Goal: Task Accomplishment & Management: Manage account settings

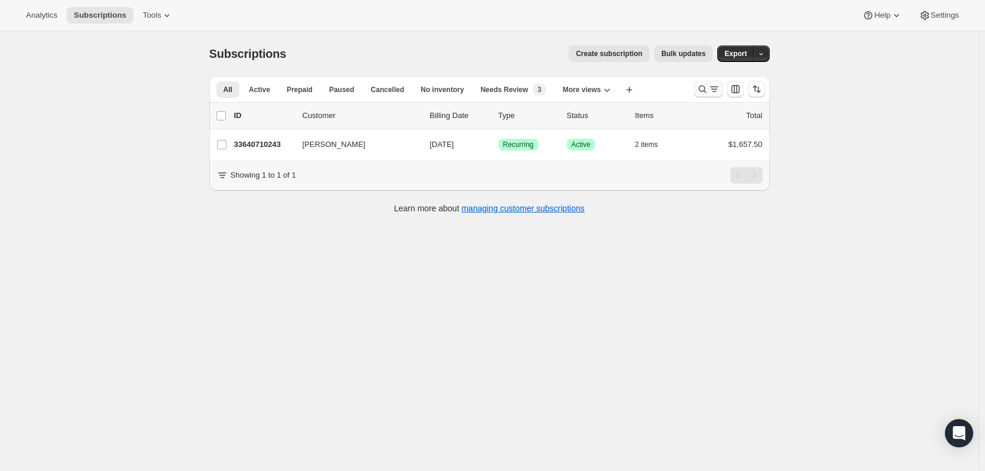
click at [705, 91] on icon "Search and filter results" at bounding box center [702, 90] width 8 height 8
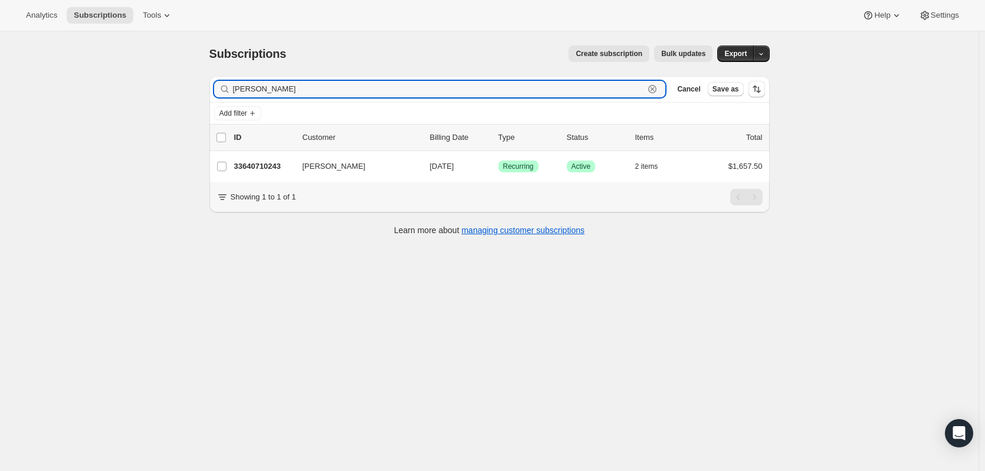
click at [655, 87] on icon "button" at bounding box center [653, 89] width 4 height 4
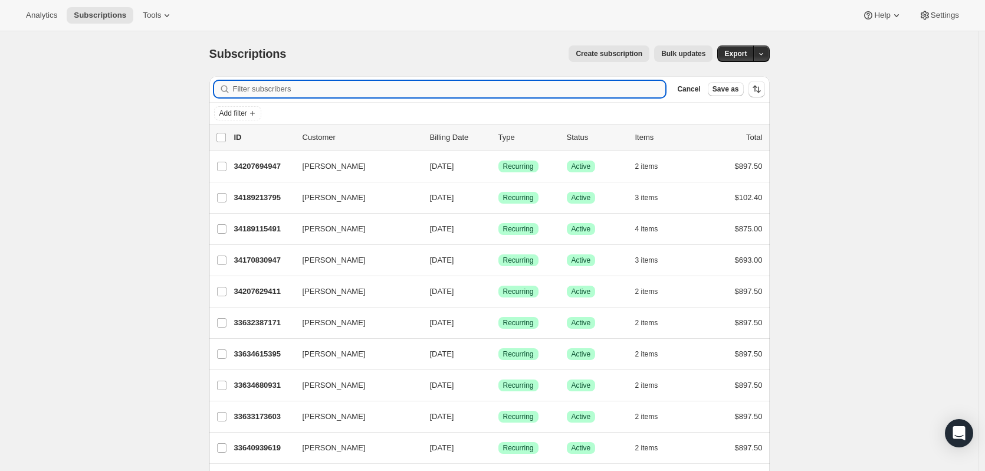
click at [311, 90] on input "Filter subscribers" at bounding box center [449, 89] width 433 height 17
paste input "[EMAIL_ADDRESS][DOMAIN_NAME]"
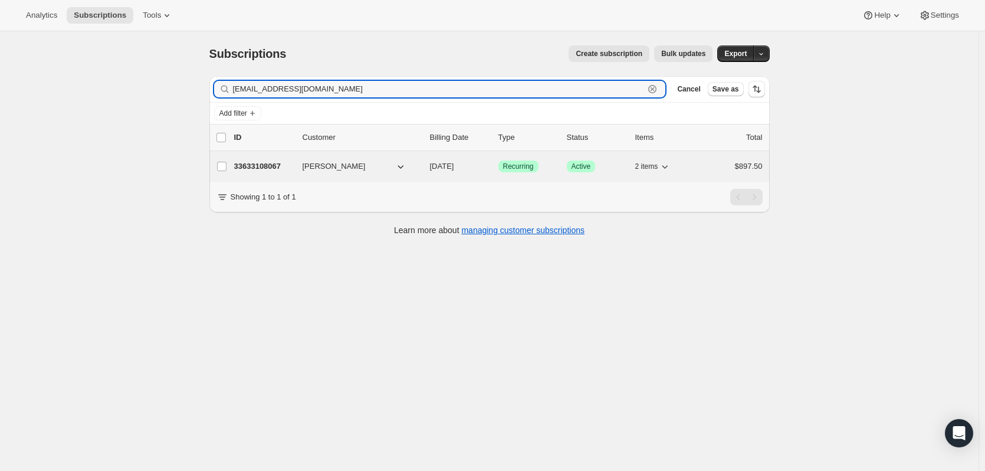
type input "[EMAIL_ADDRESS][DOMAIN_NAME]"
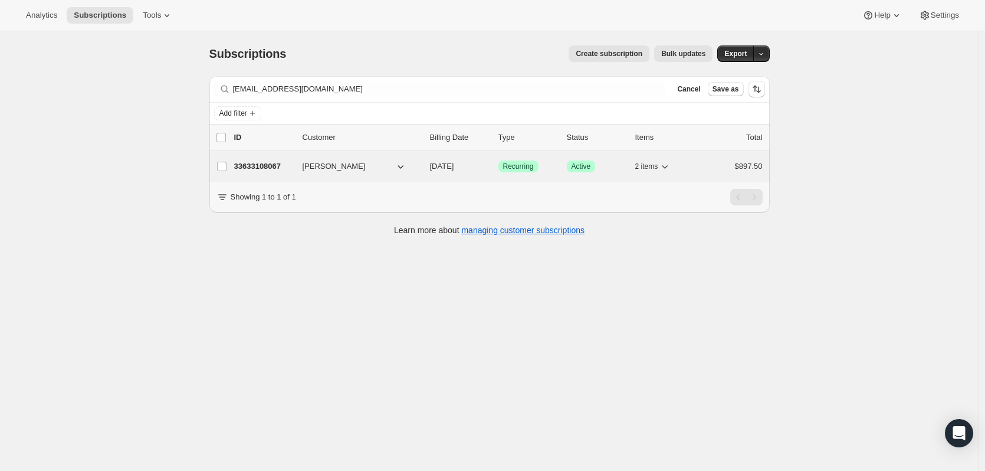
click at [273, 163] on p "33633108067" at bounding box center [263, 166] width 59 height 12
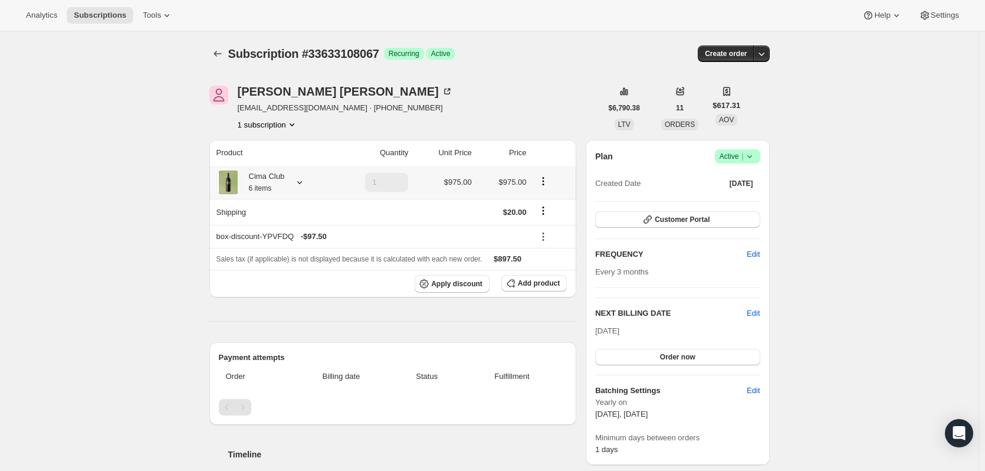
click at [305, 180] on icon at bounding box center [300, 182] width 12 height 12
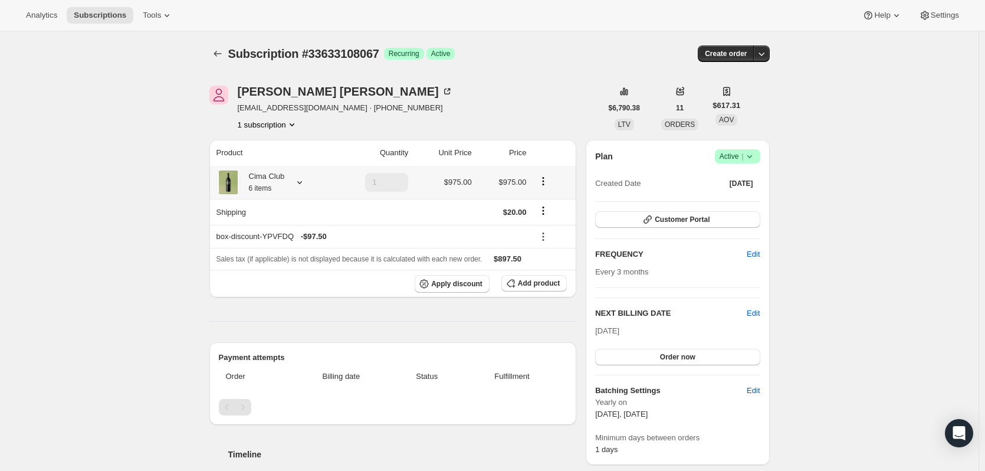
click at [297, 183] on div at bounding box center [297, 182] width 17 height 12
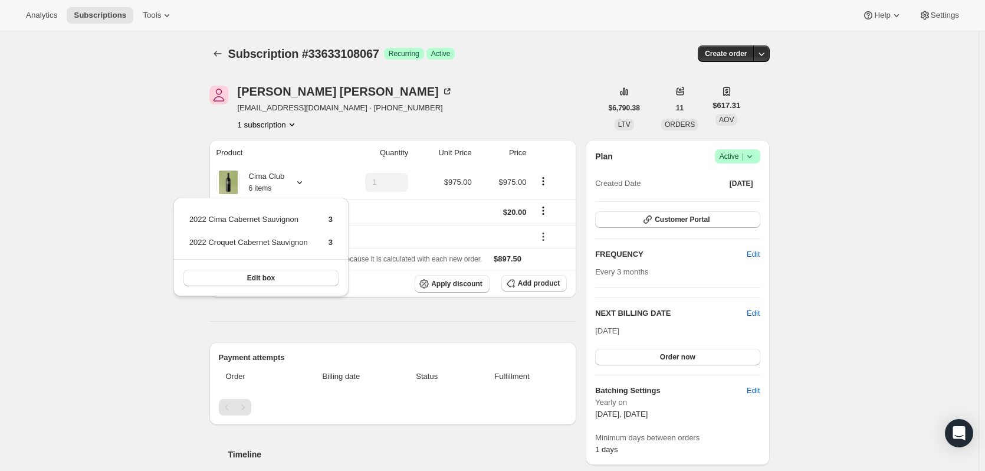
click at [401, 140] on th "Quantity" at bounding box center [372, 153] width 79 height 26
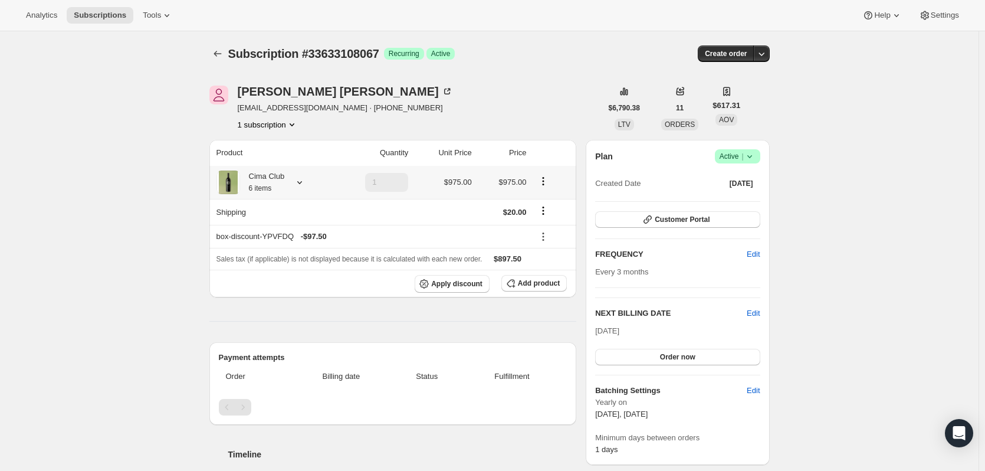
click at [299, 185] on icon at bounding box center [300, 182] width 12 height 12
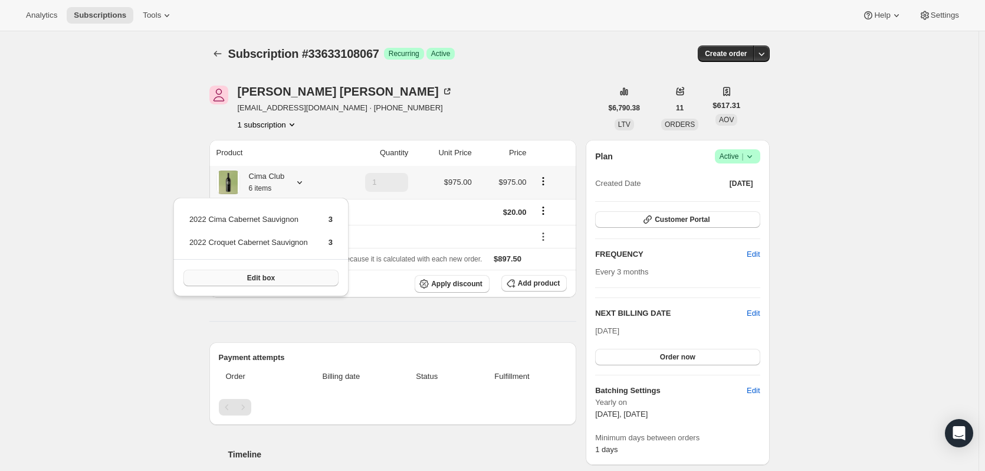
click at [256, 271] on button "Edit box" at bounding box center [260, 278] width 155 height 17
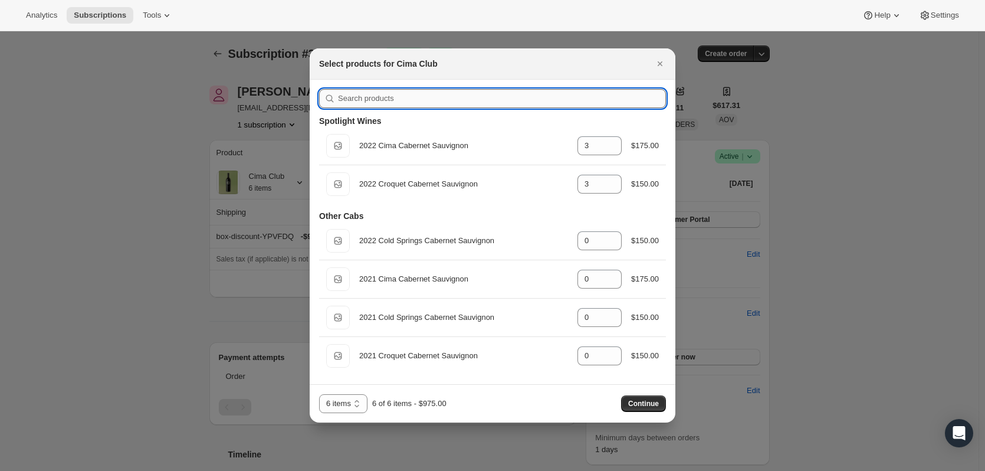
click at [367, 90] on input ":rti:" at bounding box center [502, 98] width 328 height 19
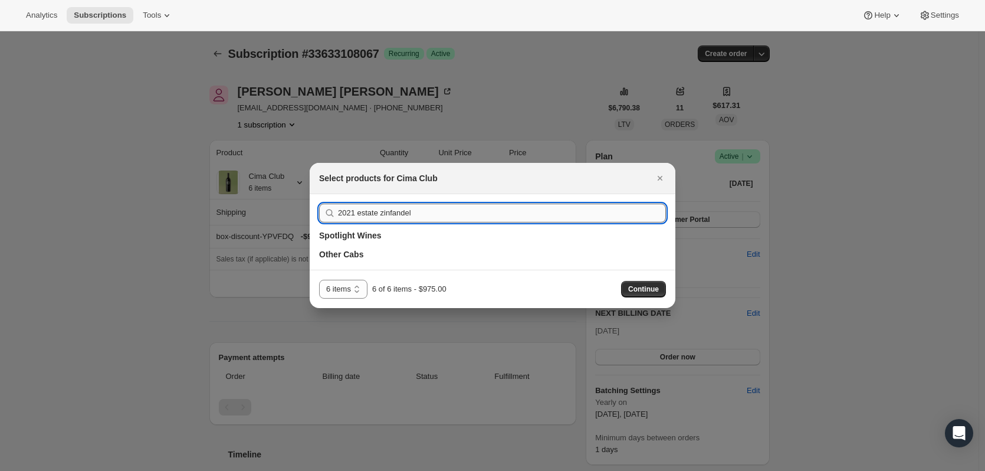
type input "2021 estate zinfandel"
click at [658, 175] on icon "Close" at bounding box center [660, 178] width 12 height 12
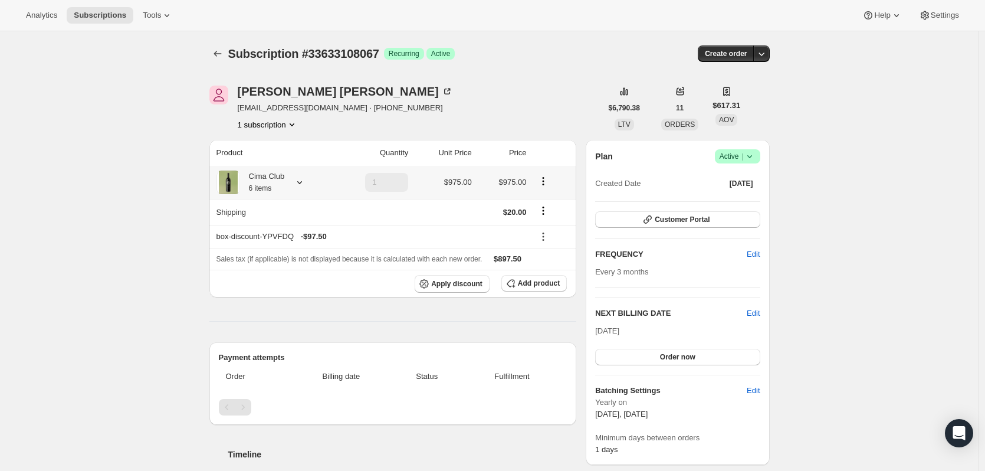
click at [303, 185] on icon at bounding box center [300, 182] width 12 height 12
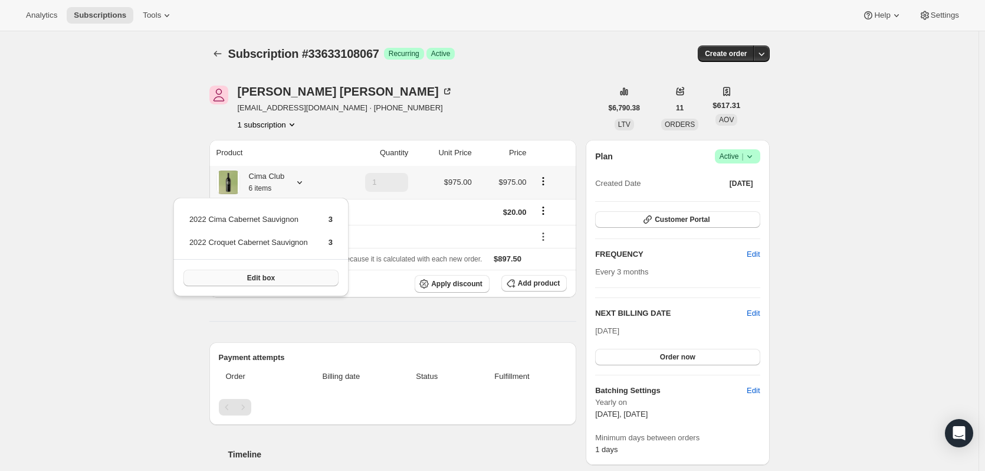
click at [262, 280] on span "Edit box" at bounding box center [261, 277] width 28 height 9
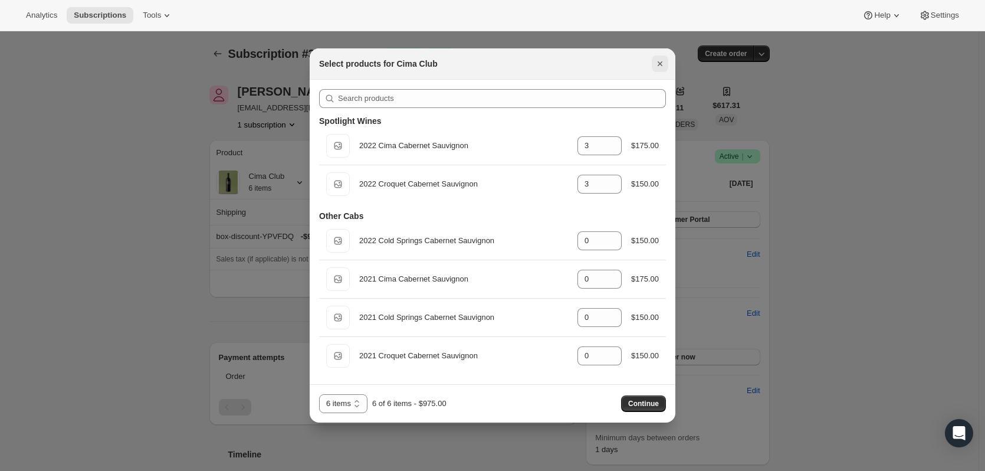
click at [658, 59] on icon "Close" at bounding box center [660, 64] width 12 height 12
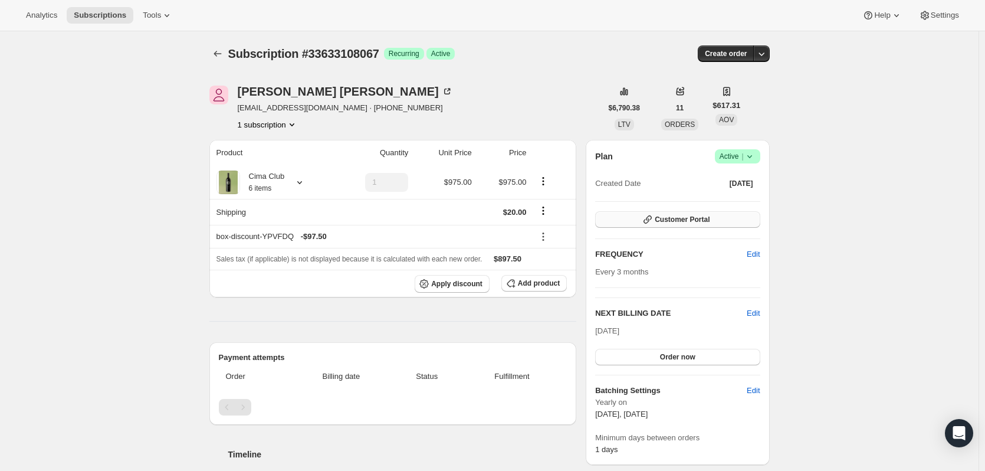
click at [668, 221] on span "Customer Portal" at bounding box center [682, 219] width 55 height 9
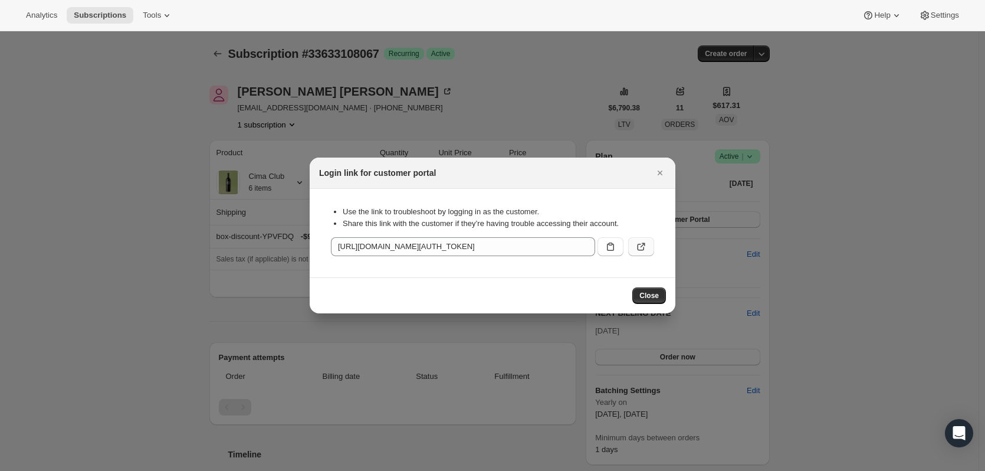
click at [635, 247] on icon ":rr9:" at bounding box center [641, 247] width 12 height 12
click at [651, 294] on span "Close" at bounding box center [648, 295] width 19 height 9
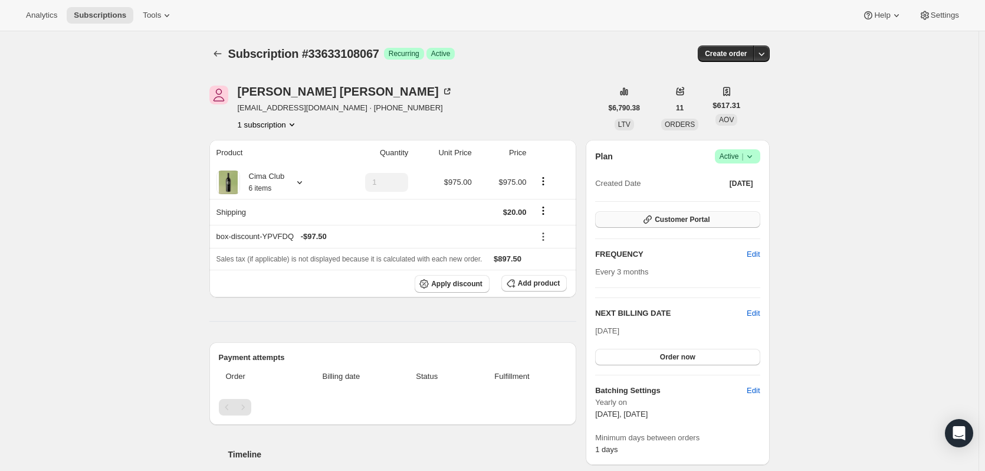
click at [652, 217] on icon "button" at bounding box center [648, 219] width 8 height 8
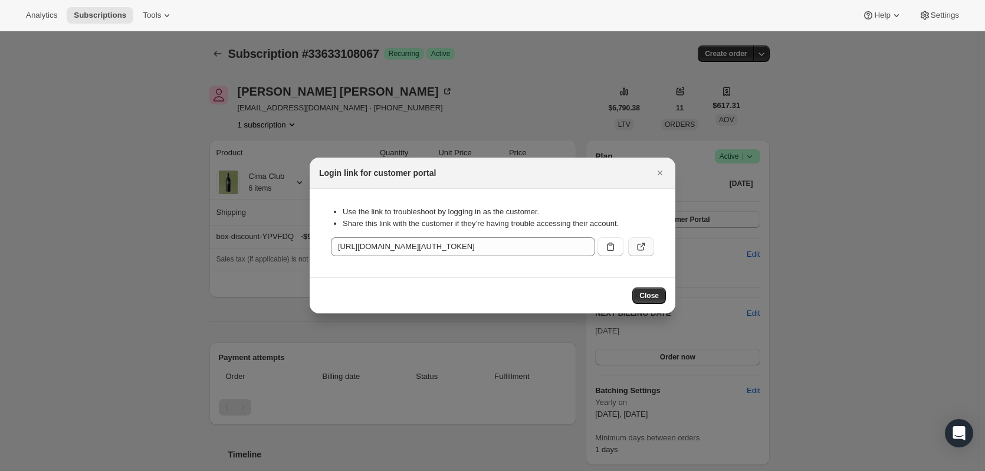
click at [640, 249] on icon ":rr9:" at bounding box center [641, 247] width 12 height 12
click at [659, 178] on button "Close" at bounding box center [660, 173] width 17 height 17
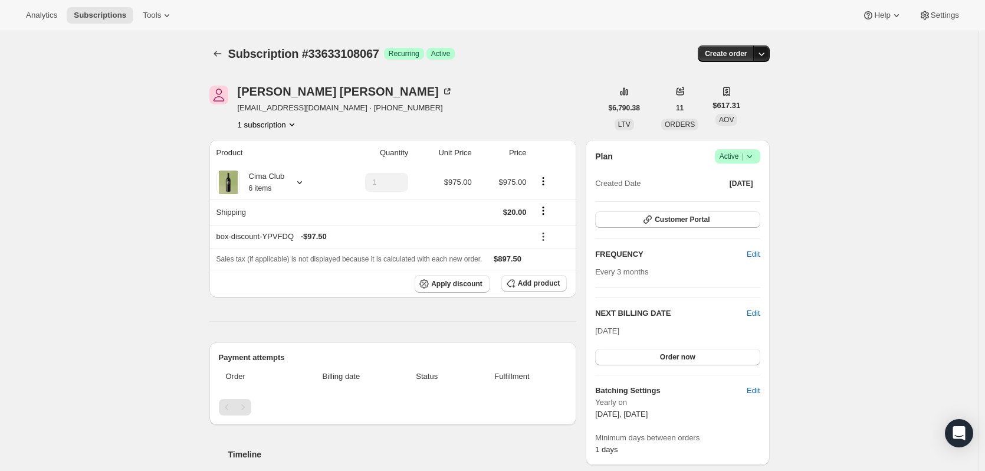
click at [768, 53] on icon "button" at bounding box center [762, 54] width 12 height 12
click at [734, 97] on span "Create custom one-time order" at bounding box center [715, 98] width 102 height 9
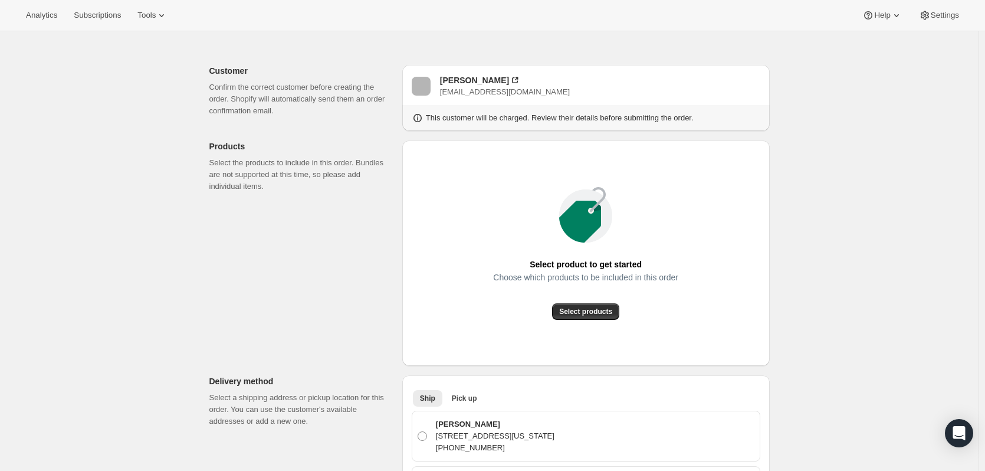
scroll to position [59, 0]
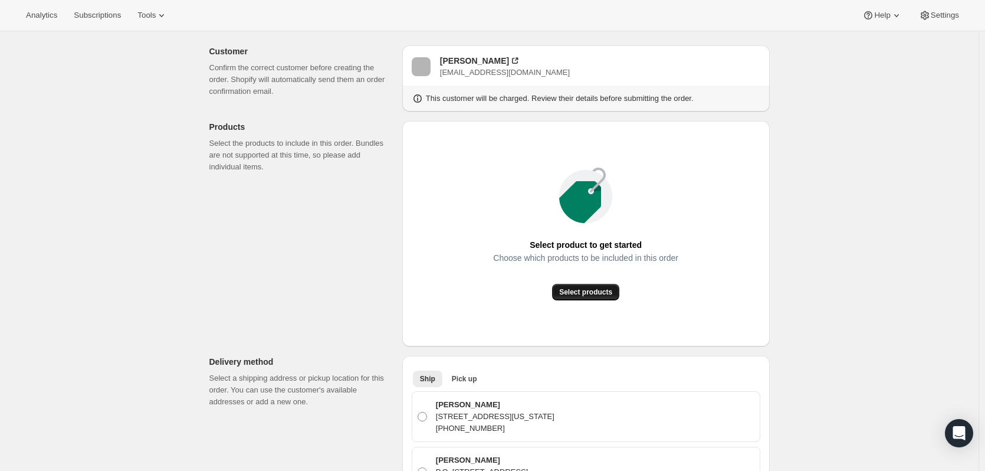
click at [579, 293] on span "Select products" at bounding box center [585, 291] width 53 height 9
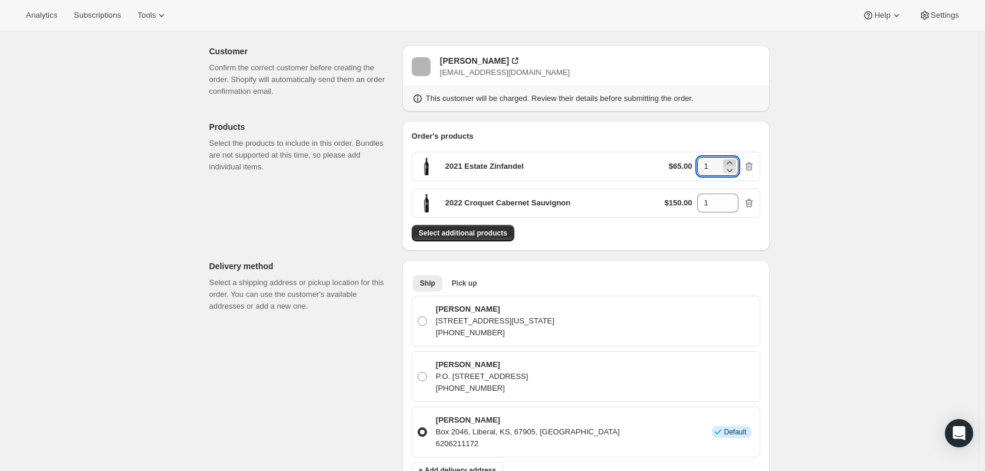
click at [731, 162] on icon at bounding box center [730, 163] width 12 height 12
type input "3"
click at [732, 199] on icon at bounding box center [729, 199] width 5 height 3
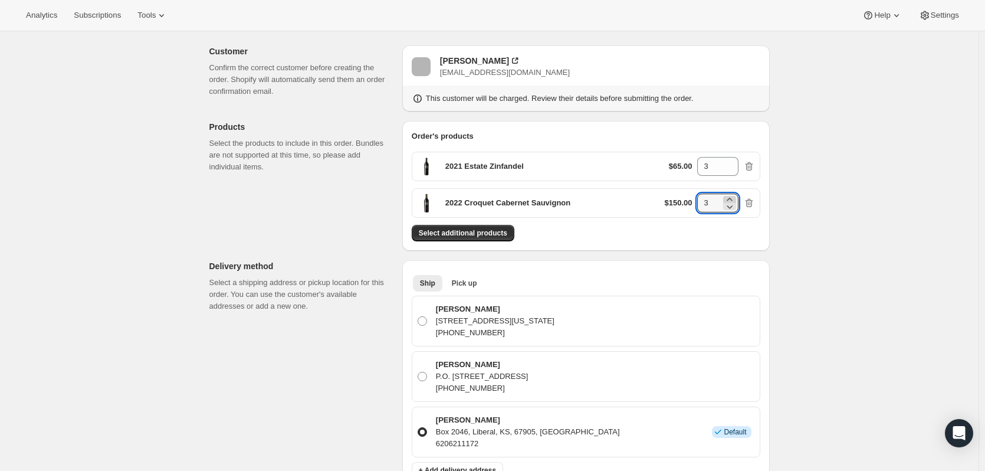
click at [732, 199] on icon at bounding box center [729, 199] width 5 height 3
click at [732, 204] on icon at bounding box center [730, 207] width 12 height 12
type input "3"
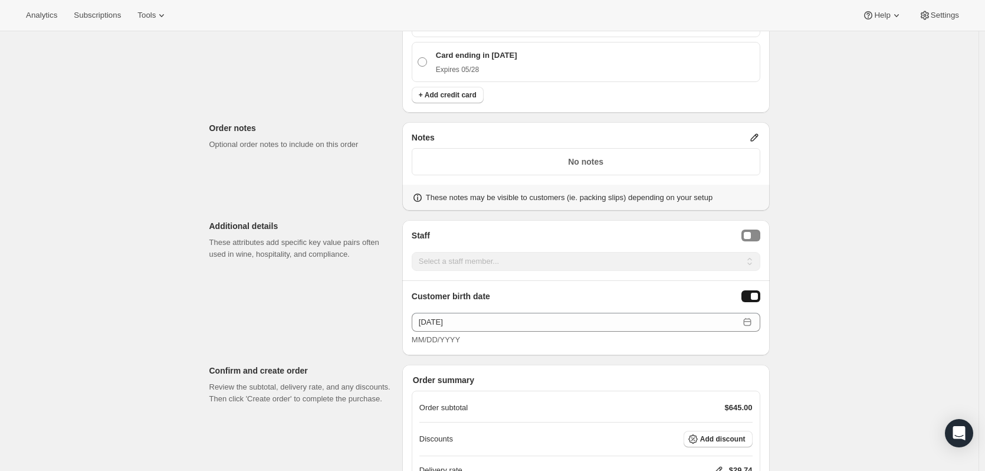
scroll to position [708, 0]
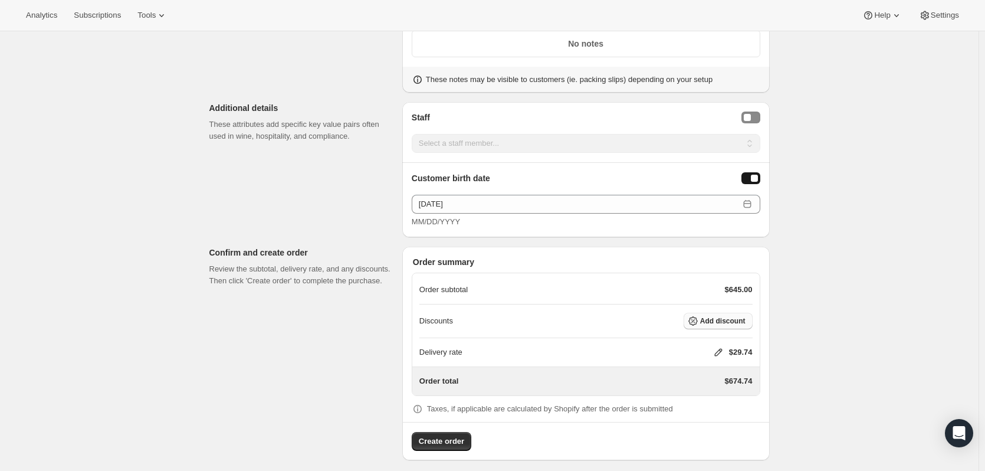
click at [726, 317] on span "Add discount" at bounding box center [722, 320] width 45 height 9
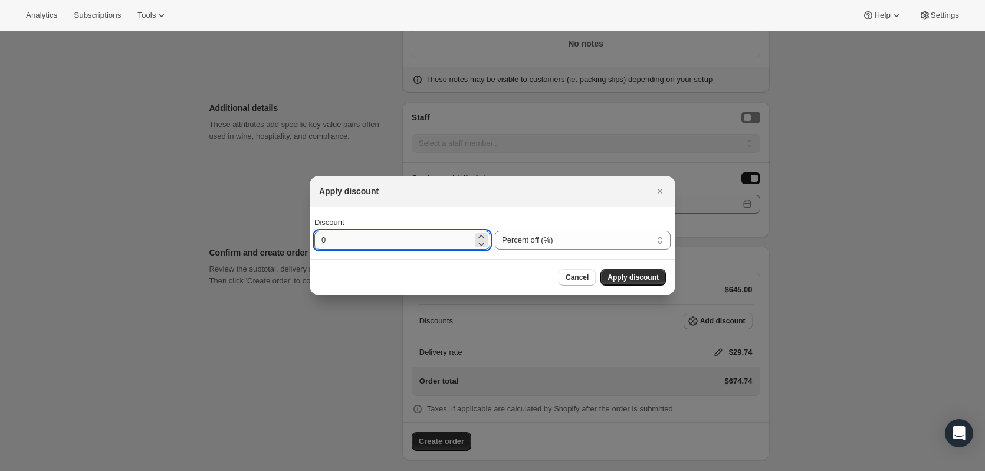
click at [450, 238] on input "0" at bounding box center [393, 240] width 158 height 19
type input "20"
click at [646, 279] on span "Apply discount" at bounding box center [633, 277] width 51 height 9
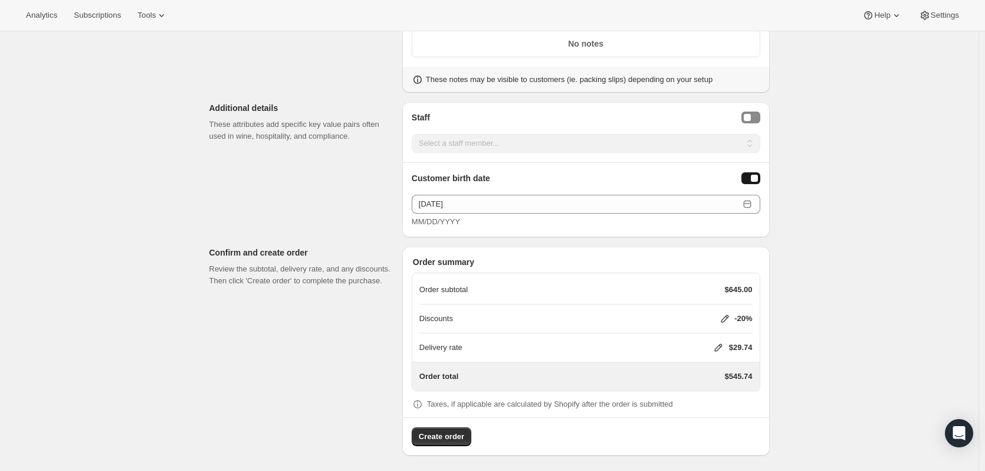
click at [717, 349] on icon at bounding box center [718, 348] width 8 height 8
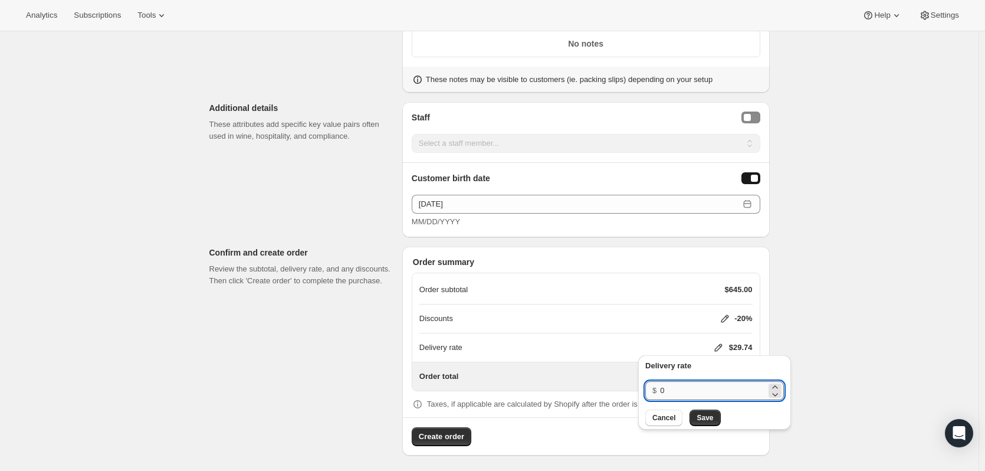
click at [688, 385] on input "0" at bounding box center [713, 390] width 106 height 19
type input "20"
click at [707, 422] on button "Save" at bounding box center [705, 417] width 31 height 17
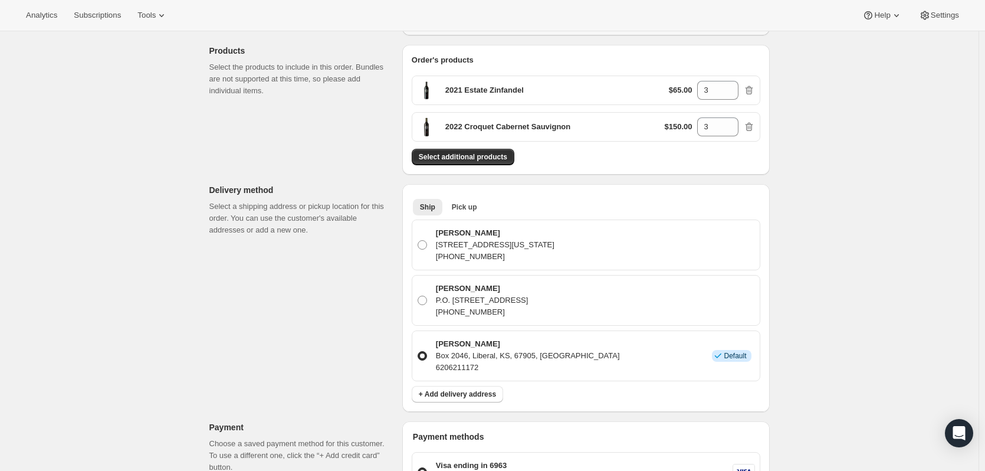
scroll to position [118, 0]
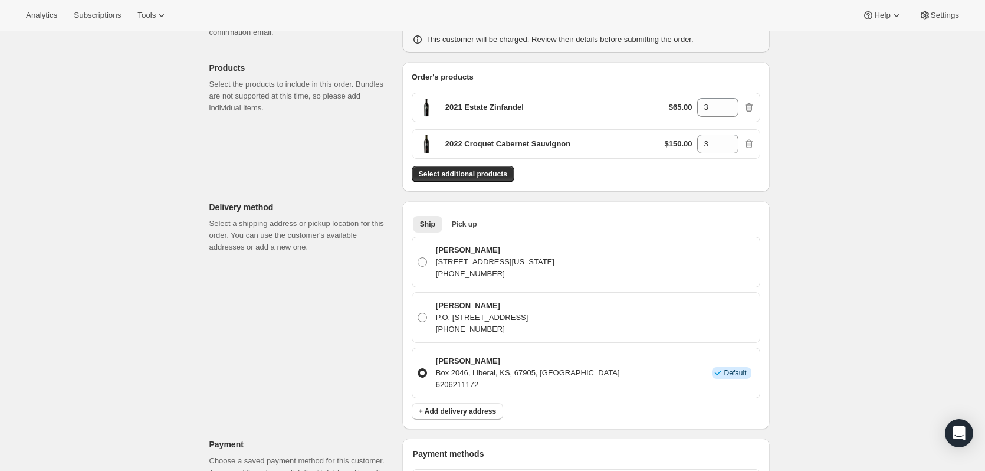
click at [753, 146] on icon "button" at bounding box center [749, 144] width 8 height 9
drag, startPoint x: 717, startPoint y: 107, endPoint x: 693, endPoint y: 105, distance: 24.8
click at [693, 105] on div "$175.00 1" at bounding box center [710, 107] width 90 height 19
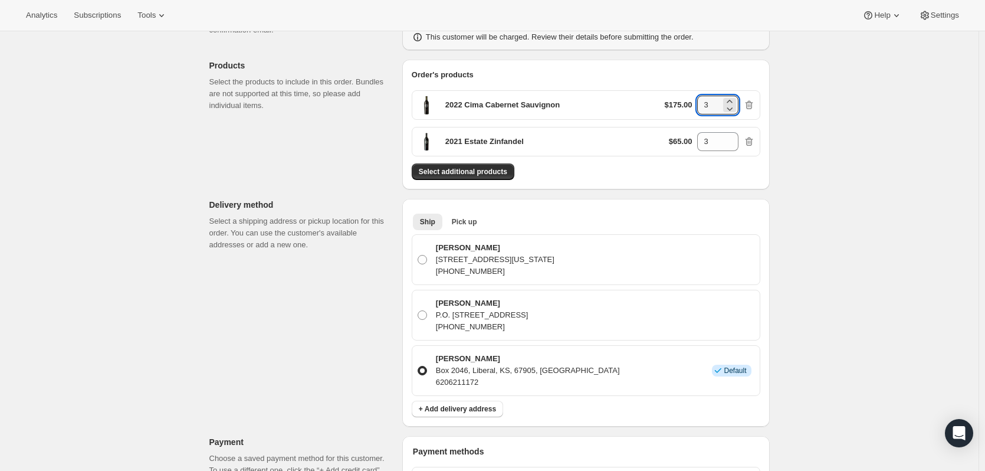
scroll to position [0, 0]
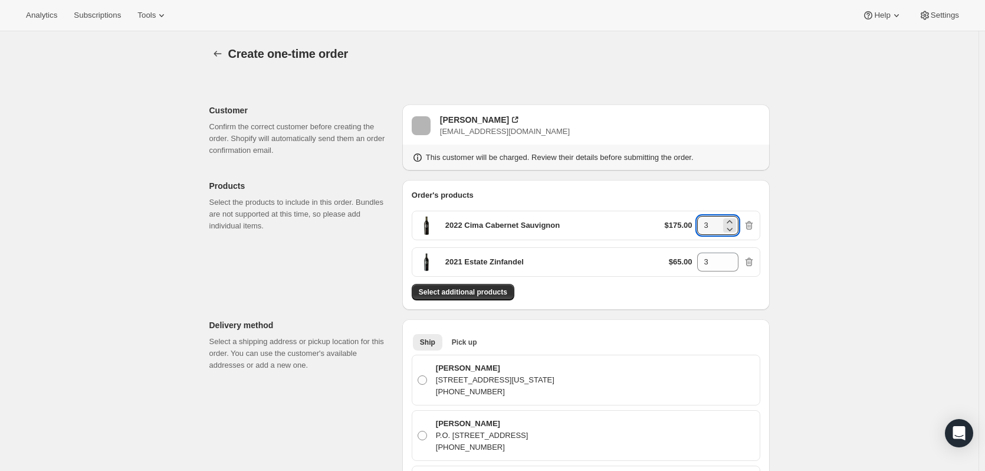
type input "3"
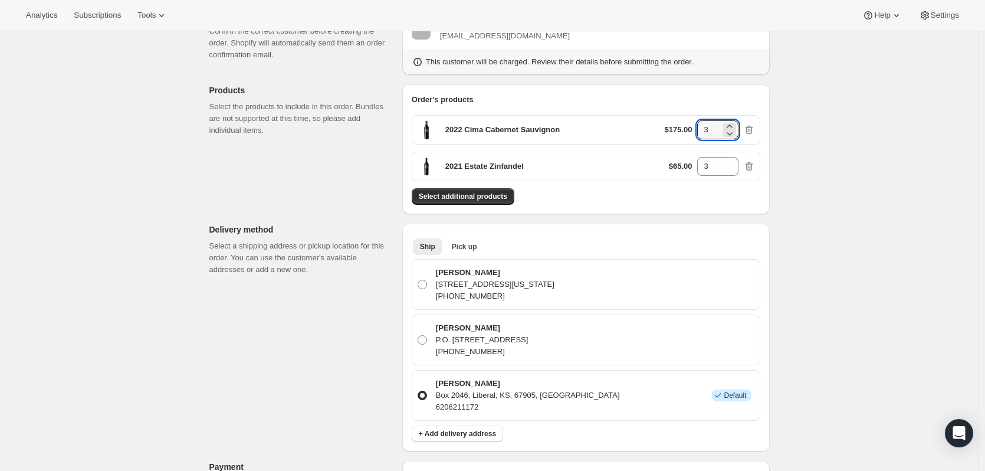
scroll to position [118, 0]
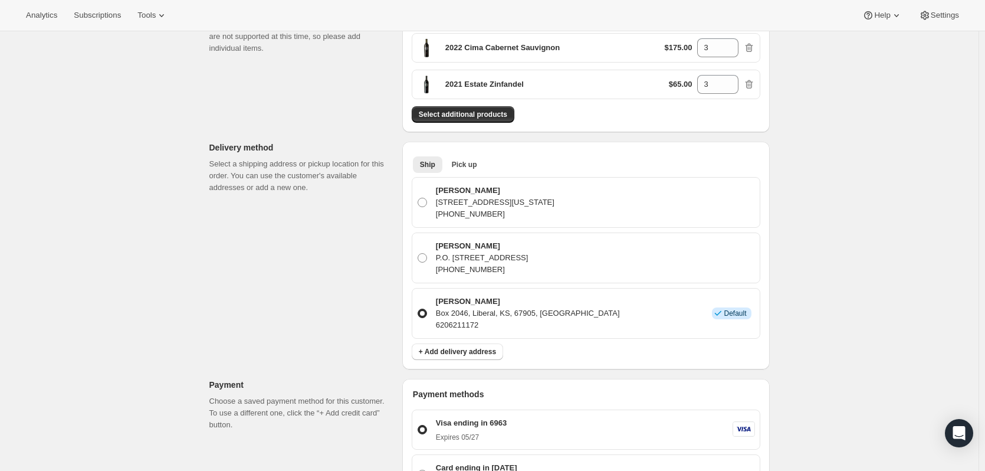
scroll to position [177, 0]
click at [423, 207] on span at bounding box center [422, 202] width 9 height 9
click at [418, 199] on input "Jim Nelson 2451 N Kansas Ave, Liberal, KS, 67901, United States +16206211172" at bounding box center [418, 198] width 1 height 1
radio input "true"
click at [425, 314] on span at bounding box center [422, 313] width 9 height 9
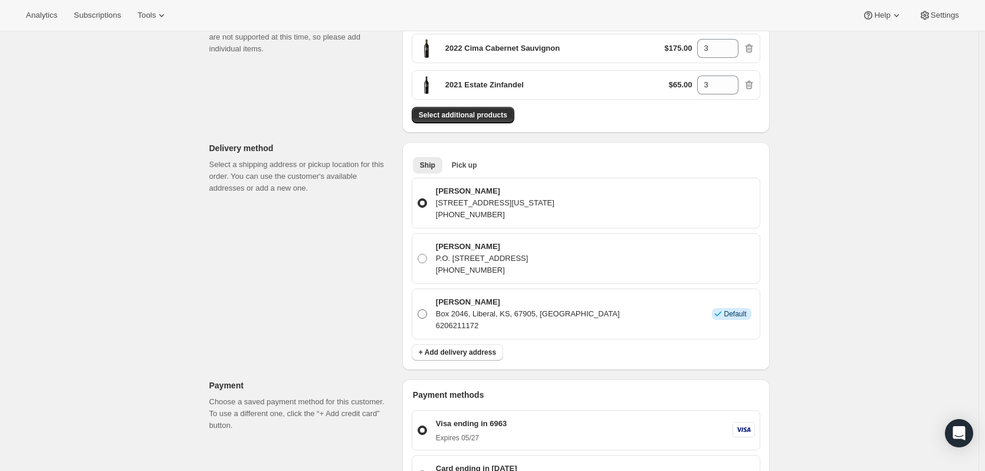
click at [418, 310] on input "James Nelson Box 2046, Liberal, KS, 67905, United States 6206211172 Info Default" at bounding box center [418, 309] width 1 height 1
radio input "true"
click at [428, 204] on span at bounding box center [422, 203] width 11 height 11
click at [418, 199] on input "Jim Nelson 2451 N Kansas Ave, Liberal, KS, 67901, United States +16206211172" at bounding box center [418, 198] width 1 height 1
radio input "true"
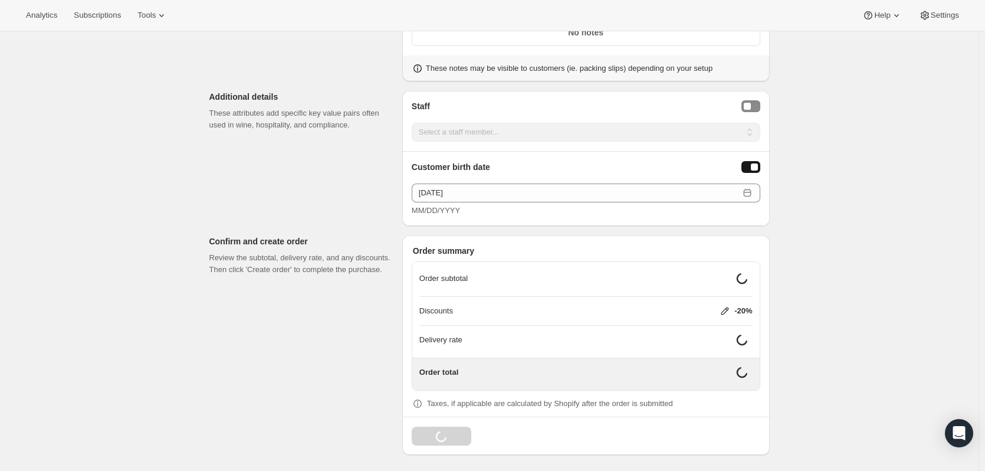
scroll to position [710, 0]
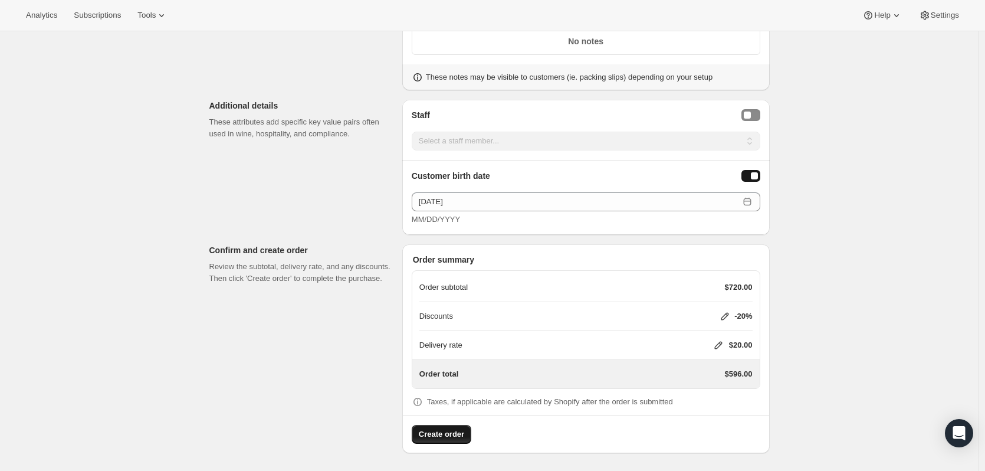
click at [455, 432] on span "Create order" at bounding box center [441, 434] width 45 height 12
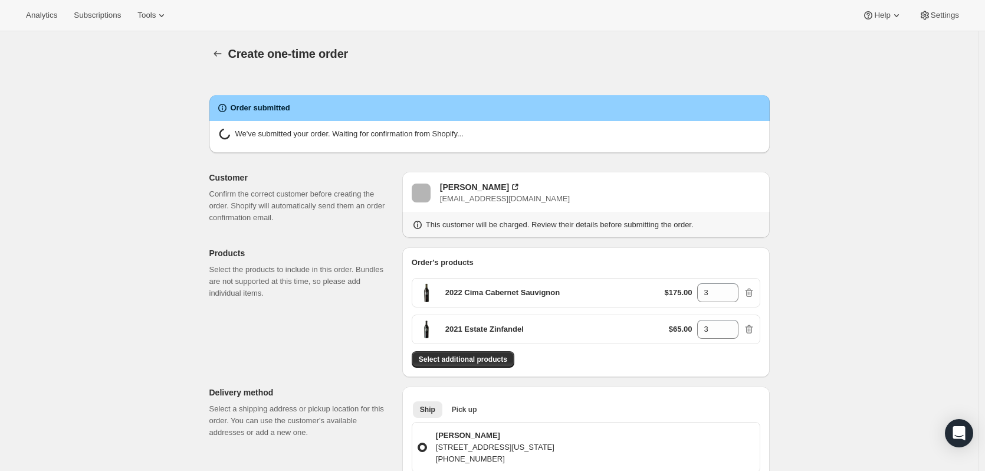
radio input "true"
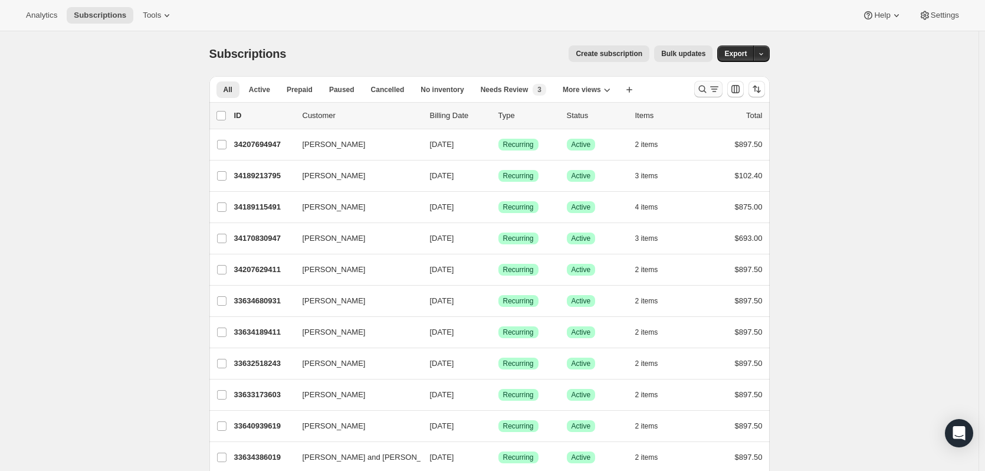
click at [706, 93] on icon "Search and filter results" at bounding box center [703, 89] width 12 height 12
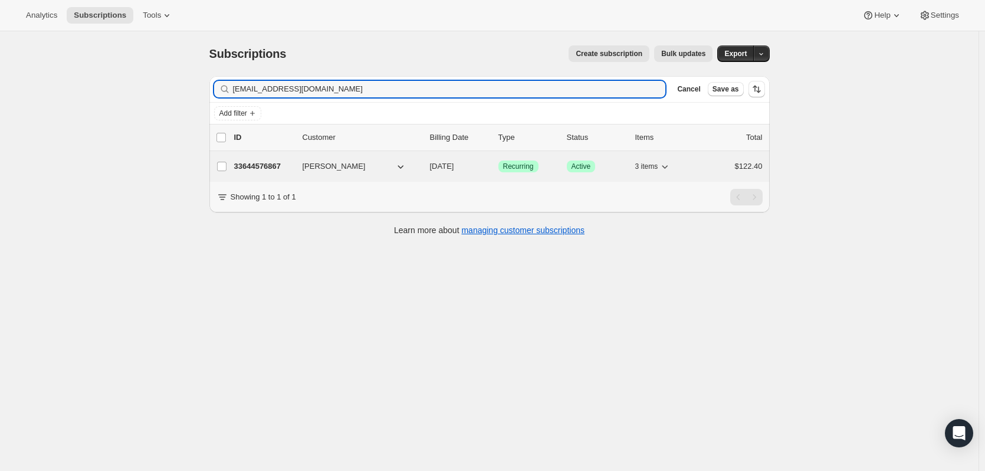
type input "shklemish3@gmail.com"
click at [264, 160] on p "33644576867" at bounding box center [263, 166] width 59 height 12
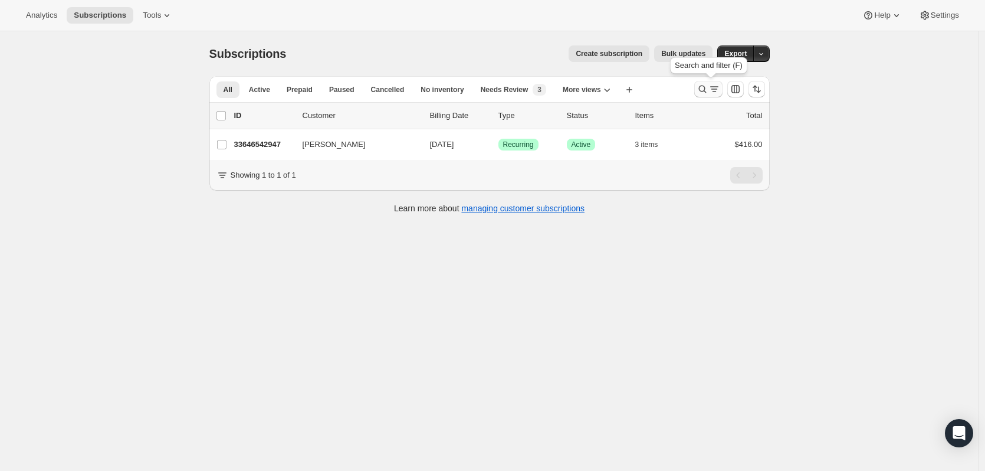
click at [702, 90] on icon "Search and filter results" at bounding box center [702, 90] width 8 height 8
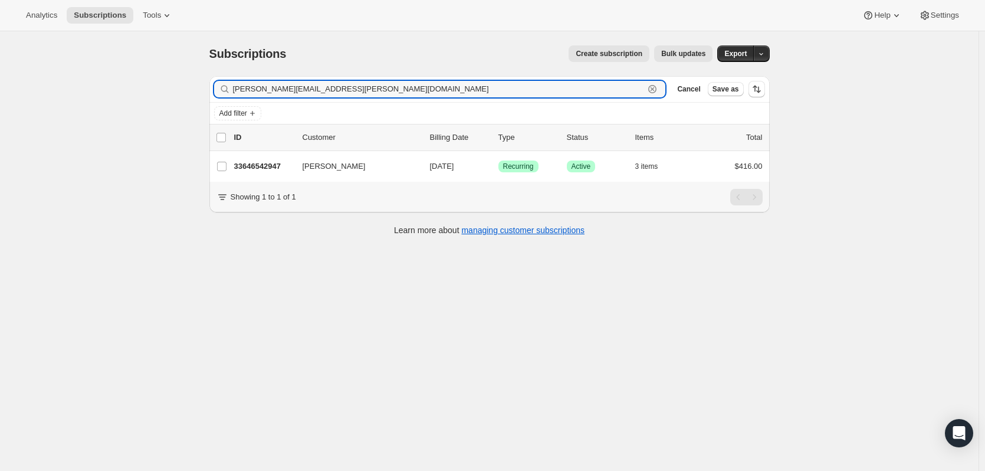
click at [651, 89] on icon "button" at bounding box center [653, 89] width 12 height 12
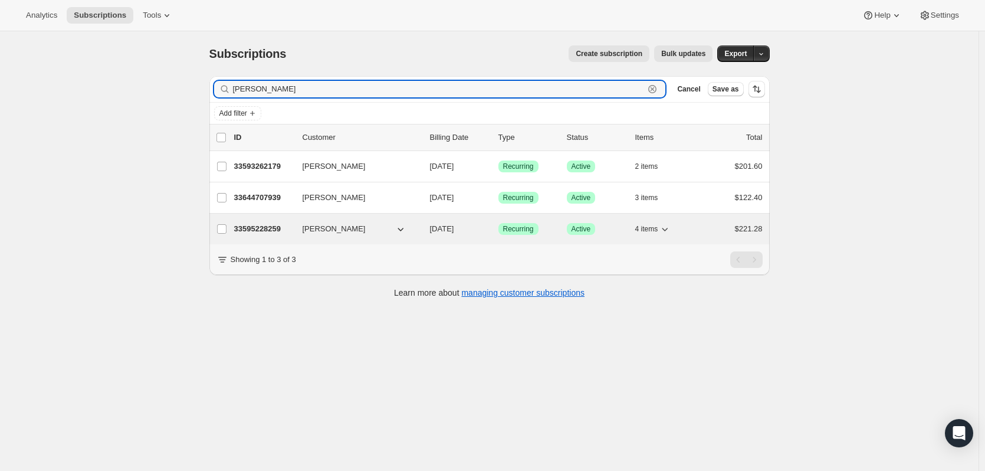
type input "bower"
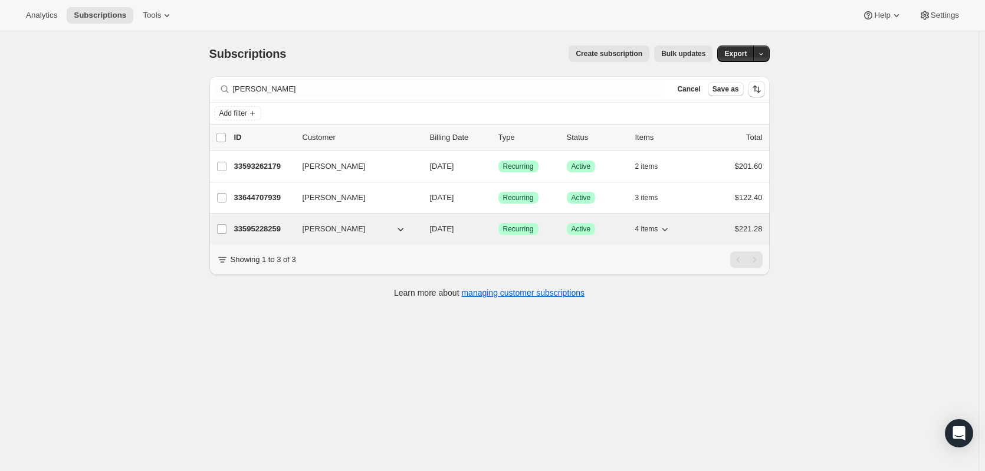
click at [254, 229] on p "33595228259" at bounding box center [263, 229] width 59 height 12
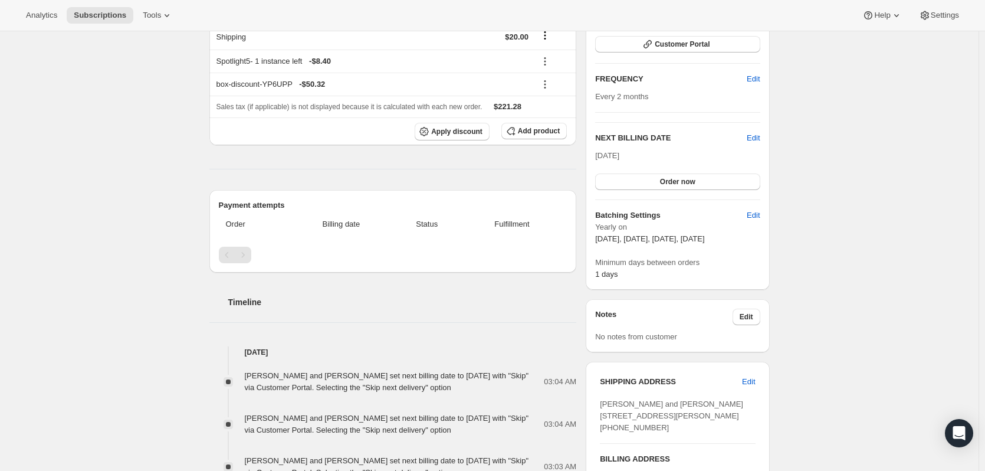
scroll to position [177, 0]
click at [756, 131] on span "Edit" at bounding box center [753, 136] width 13 height 12
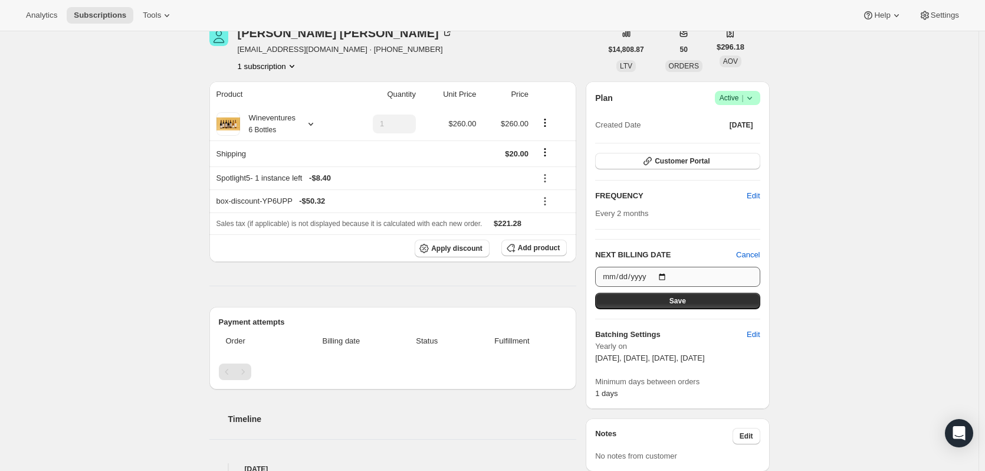
scroll to position [0, 0]
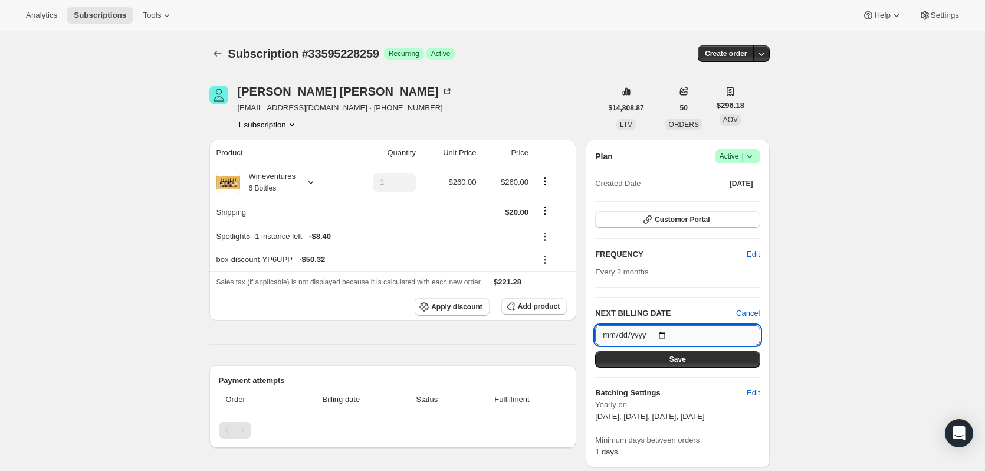
click at [668, 334] on input "2027-02-01" at bounding box center [677, 335] width 165 height 20
type input "[DATE]"
click at [706, 360] on button "Save" at bounding box center [677, 359] width 165 height 17
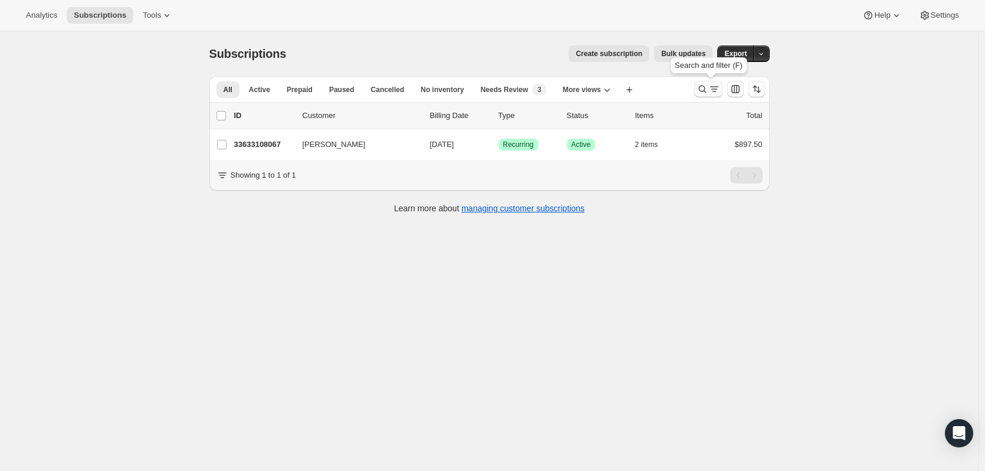
click at [706, 87] on icon "Search and filter results" at bounding box center [702, 90] width 8 height 8
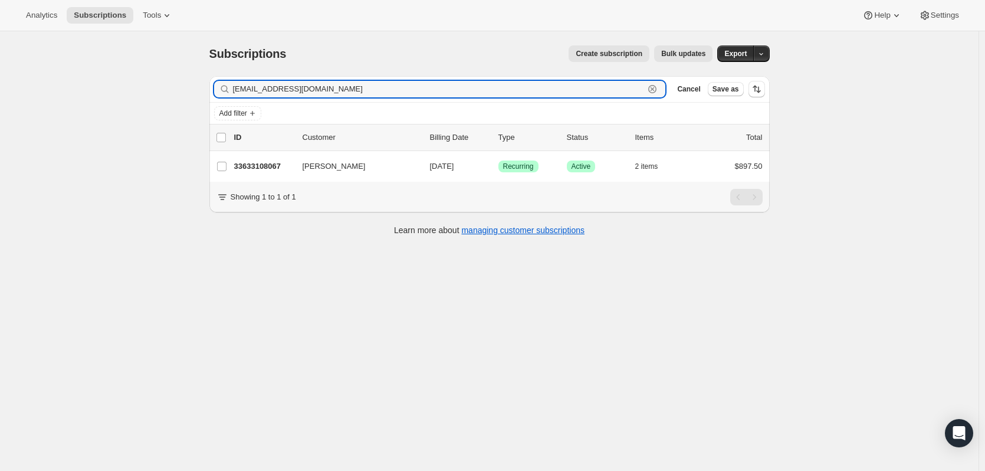
click at [658, 85] on icon "button" at bounding box center [653, 89] width 12 height 12
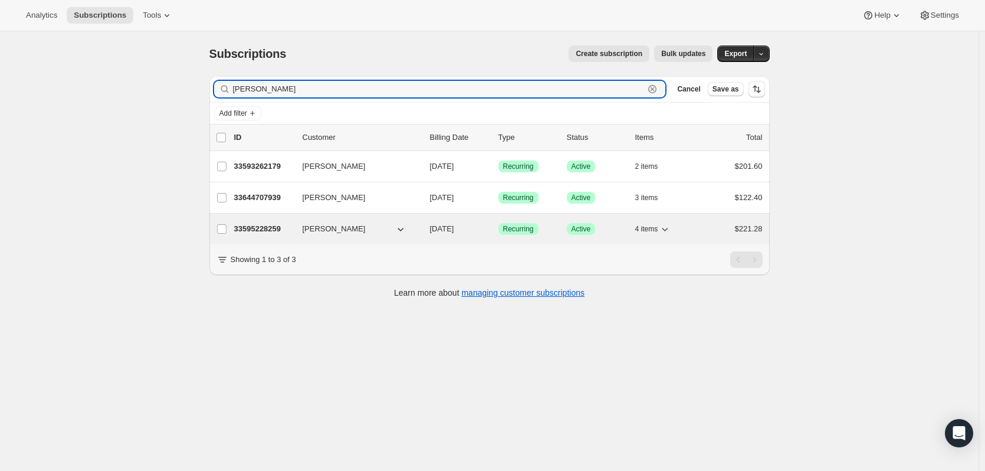
type input "[PERSON_NAME]"
click at [259, 227] on p "33595228259" at bounding box center [263, 229] width 59 height 12
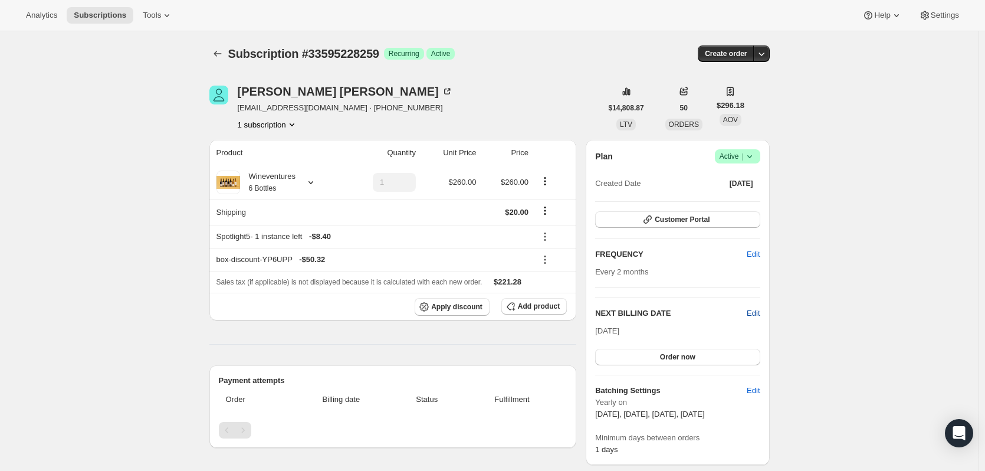
click at [752, 316] on span "Edit" at bounding box center [753, 313] width 13 height 12
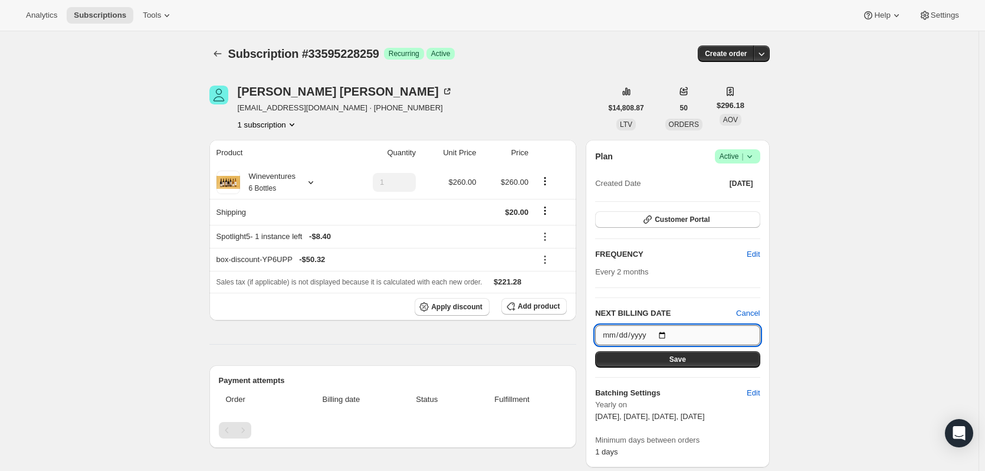
click at [669, 333] on input "[DATE]" at bounding box center [677, 335] width 165 height 20
click at [672, 334] on input "[DATE]" at bounding box center [677, 335] width 165 height 20
type input "[DATE]"
click at [654, 359] on button "Save" at bounding box center [677, 359] width 165 height 17
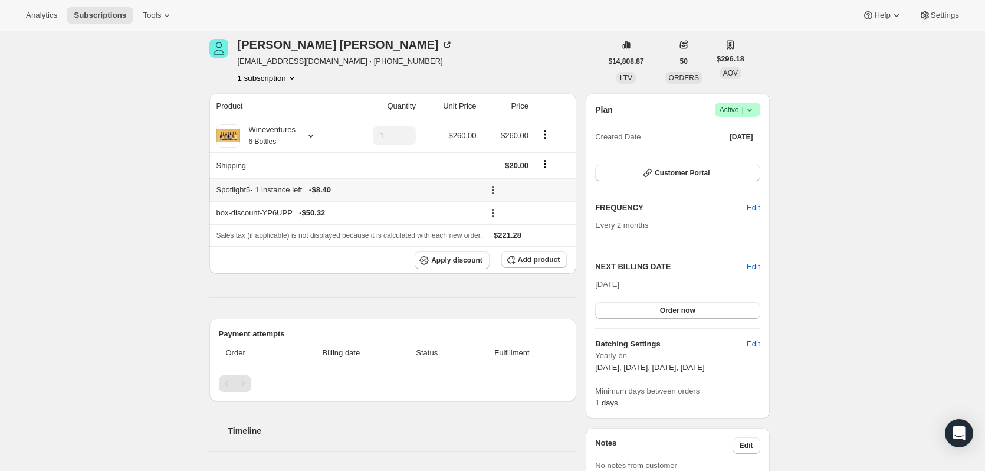
scroll to position [42, 0]
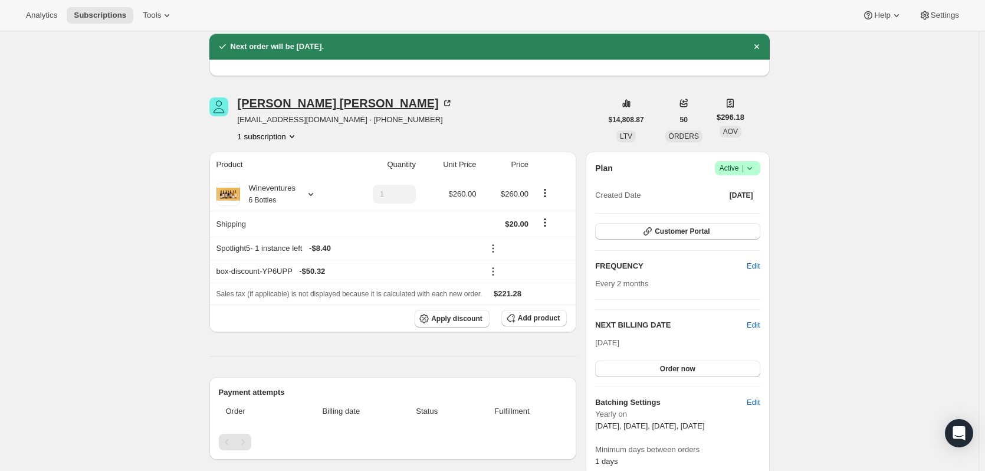
click at [441, 103] on icon at bounding box center [447, 103] width 12 height 12
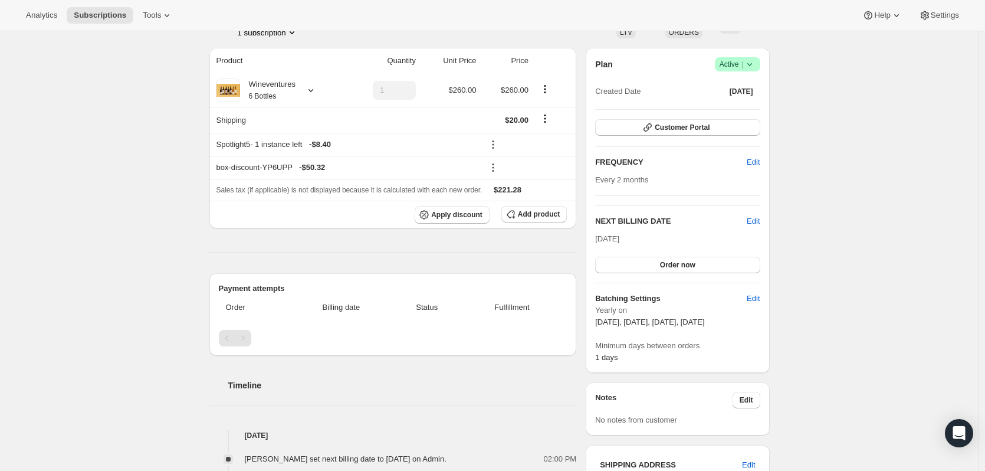
scroll to position [0, 0]
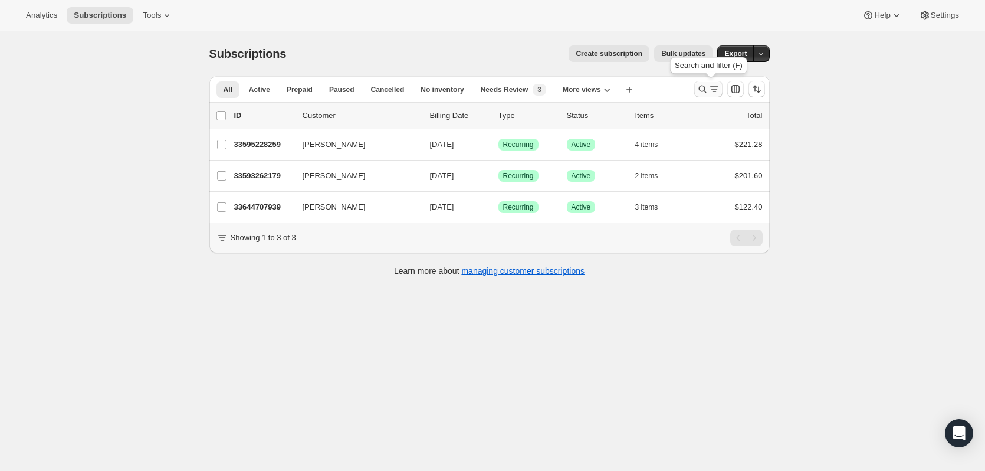
click at [702, 90] on icon "Search and filter results" at bounding box center [702, 90] width 8 height 8
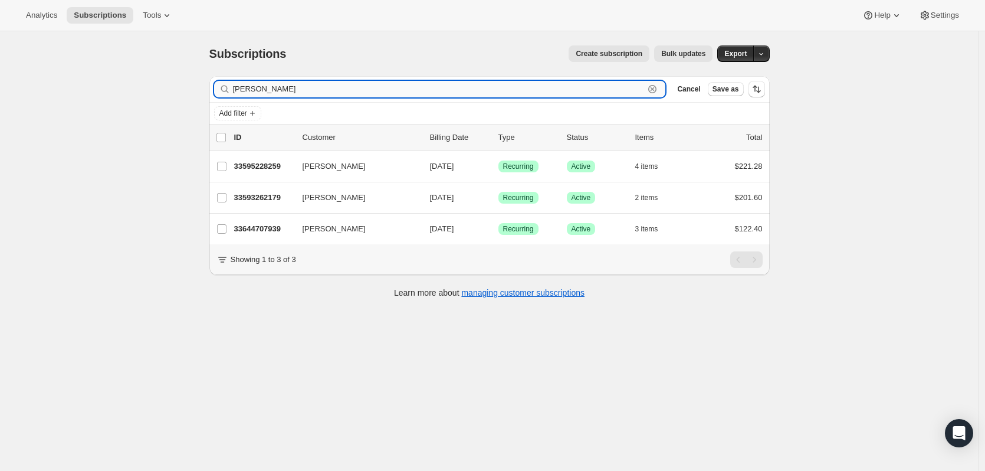
click at [658, 87] on icon "button" at bounding box center [653, 89] width 12 height 12
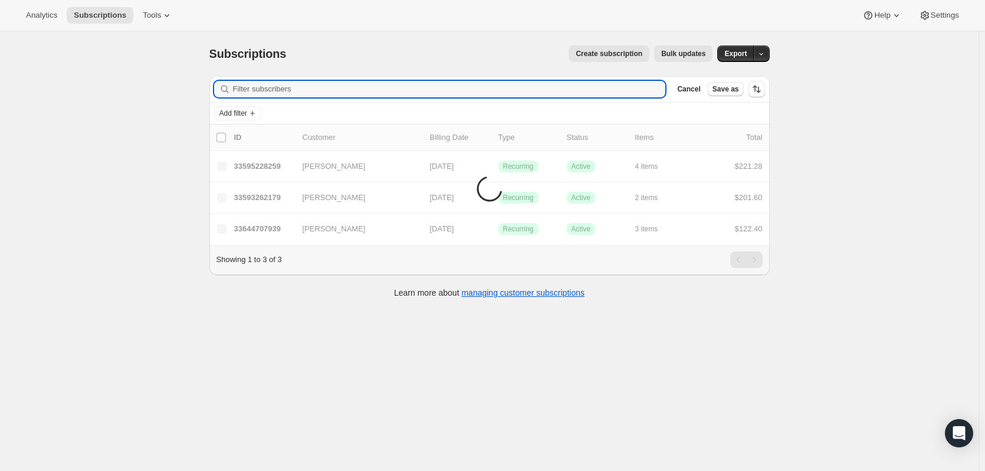
paste input "[EMAIL_ADDRESS][DOMAIN_NAME]"
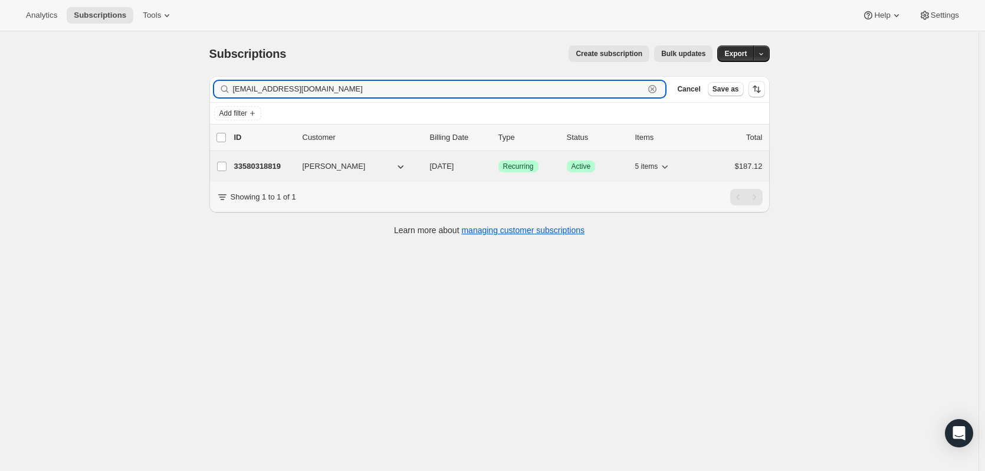
type input "[EMAIL_ADDRESS][DOMAIN_NAME]"
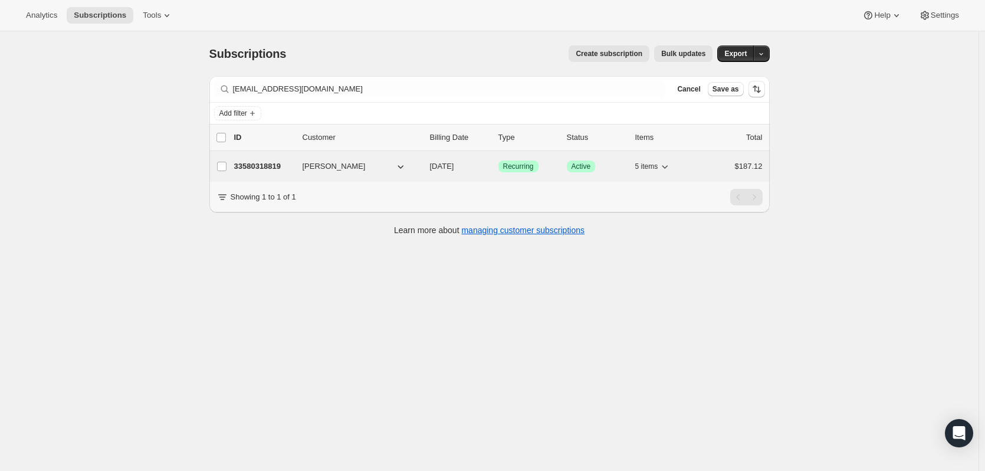
click at [247, 169] on p "33580318819" at bounding box center [263, 166] width 59 height 12
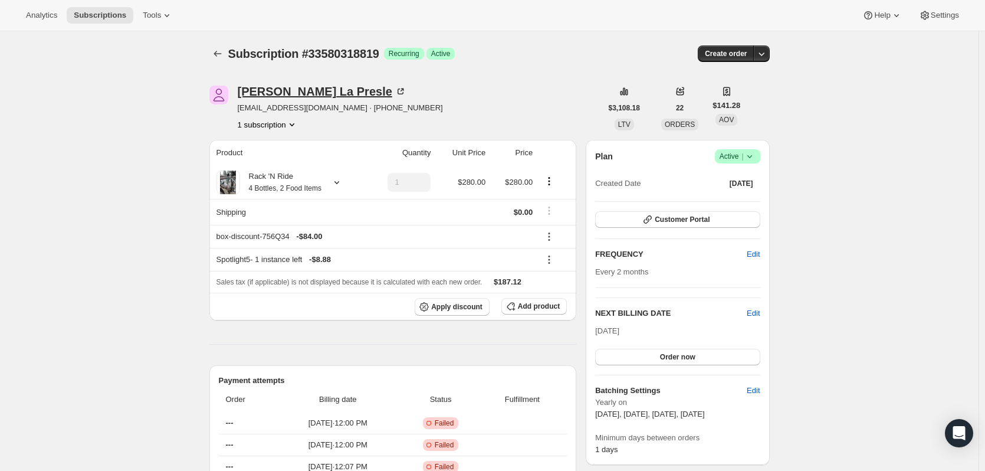
click at [395, 87] on icon at bounding box center [401, 92] width 12 height 12
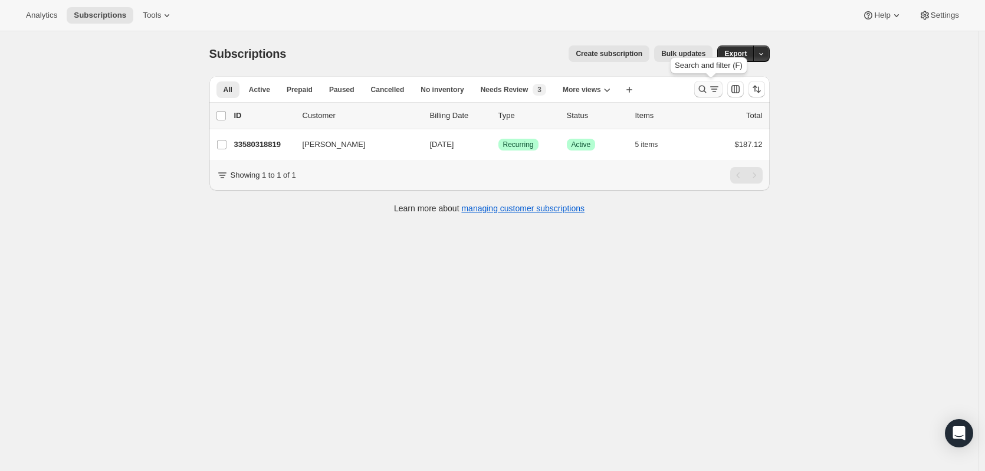
click at [702, 91] on icon "Search and filter results" at bounding box center [703, 89] width 12 height 12
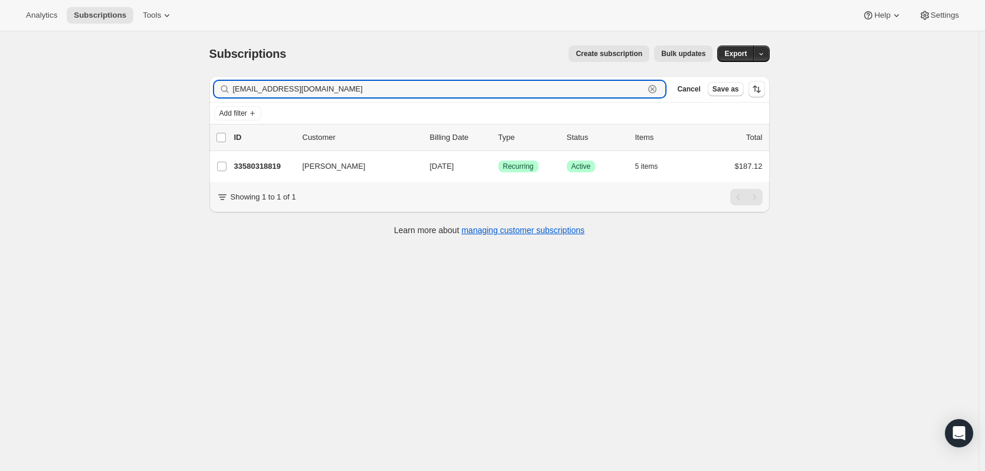
click at [654, 89] on icon "button" at bounding box center [653, 89] width 12 height 12
paste input "[EMAIL_ADDRESS][DOMAIN_NAME]"
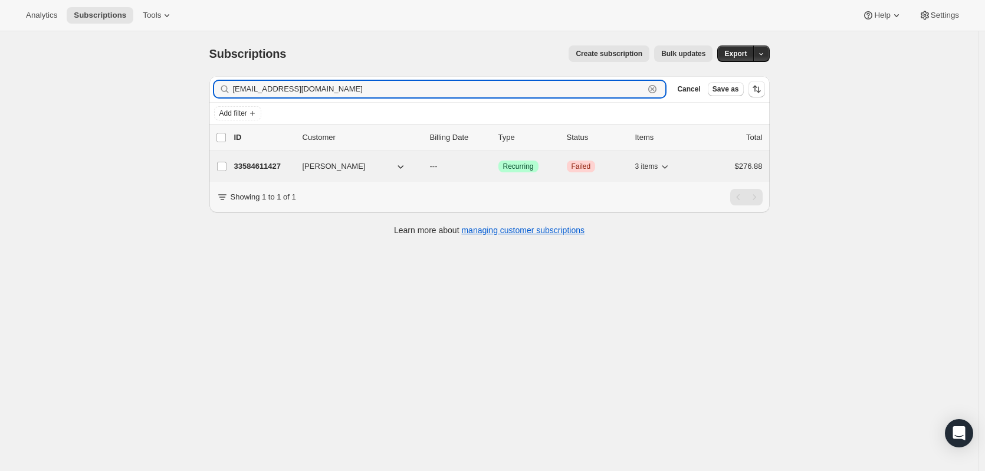
type input "[EMAIL_ADDRESS][DOMAIN_NAME]"
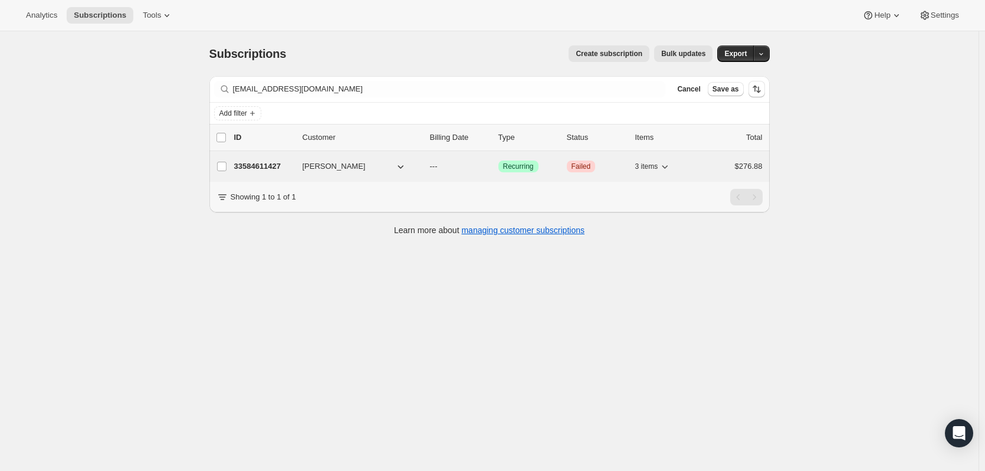
click at [272, 169] on p "33584611427" at bounding box center [263, 166] width 59 height 12
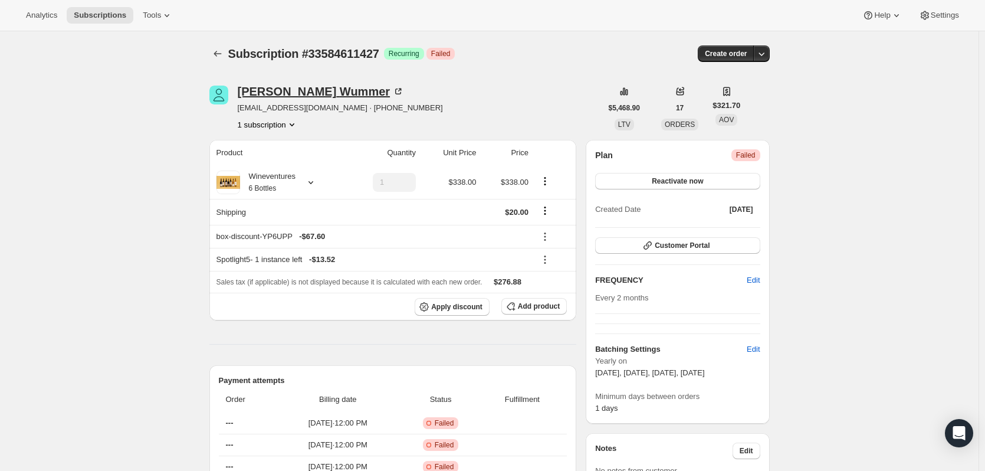
click at [392, 93] on icon at bounding box center [398, 92] width 12 height 12
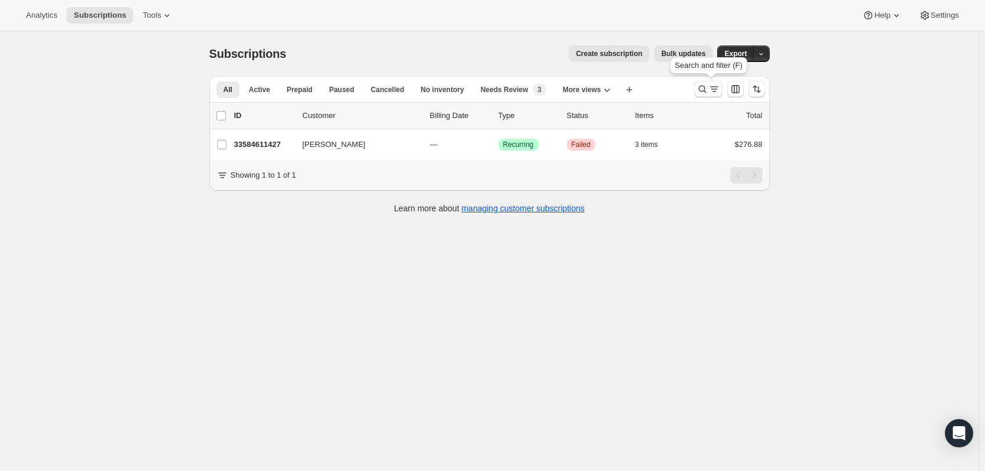
click at [705, 89] on icon "Search and filter results" at bounding box center [703, 89] width 12 height 12
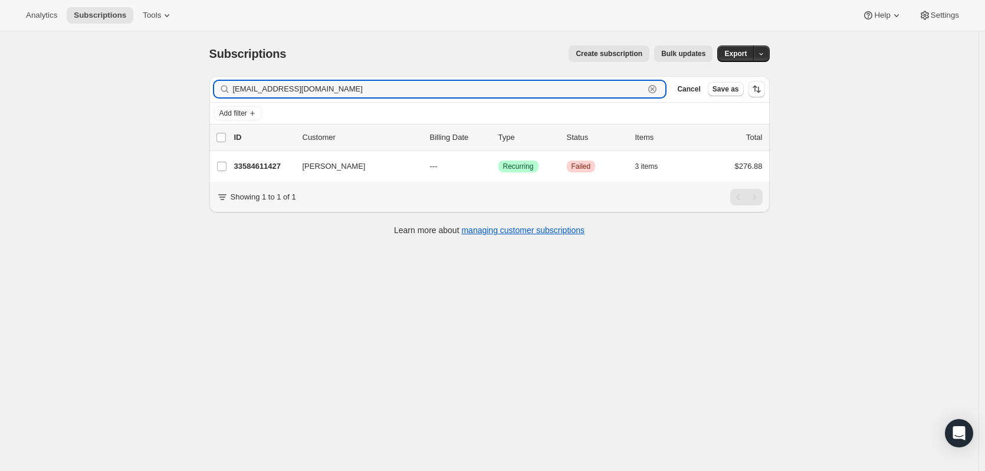
click at [650, 84] on icon "button" at bounding box center [653, 89] width 12 height 12
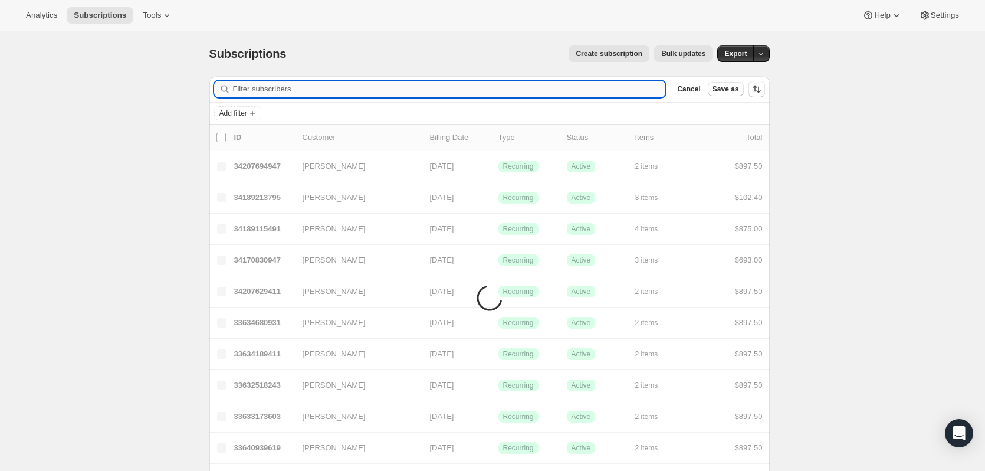
click at [654, 90] on input "Filter subscribers" at bounding box center [449, 89] width 433 height 17
paste input "[EMAIL_ADDRESS][DOMAIN_NAME]"
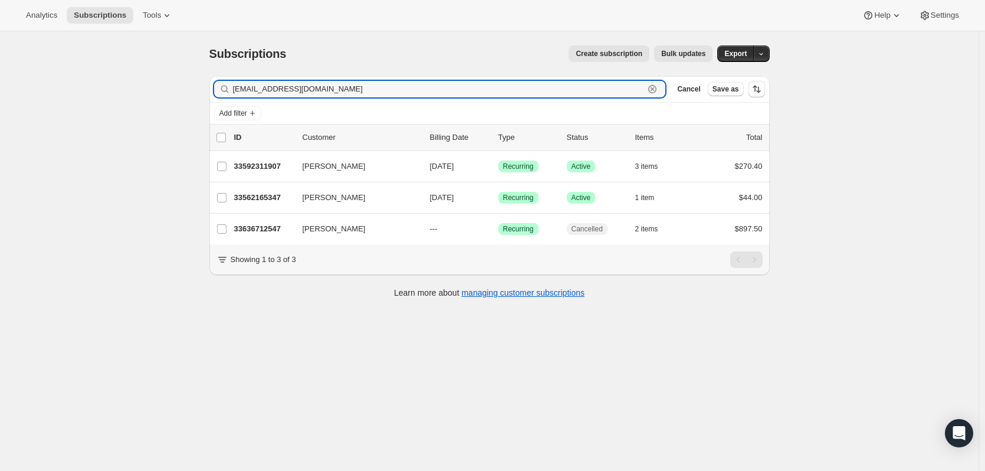
type input "[EMAIL_ADDRESS][DOMAIN_NAME]"
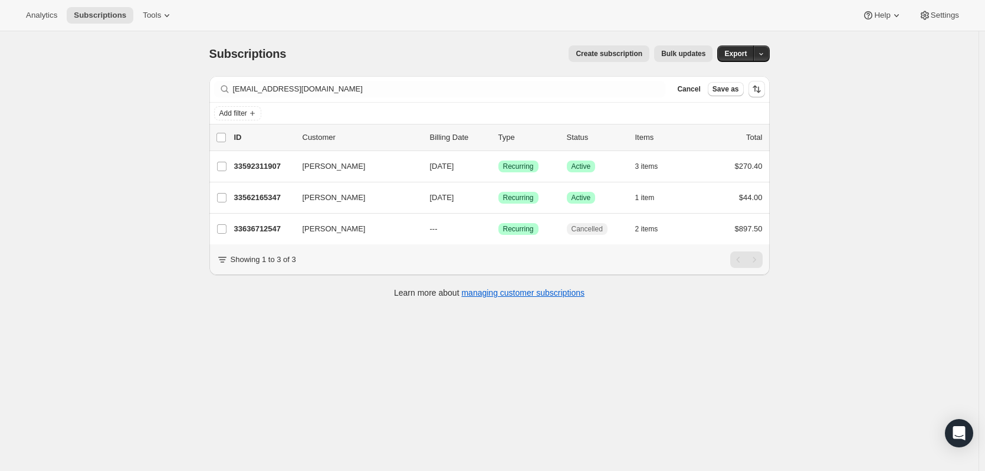
drag, startPoint x: 261, startPoint y: 163, endPoint x: 124, endPoint y: 263, distance: 169.0
click at [124, 263] on div "Subscriptions. This page is ready Subscriptions Create subscription Bulk update…" at bounding box center [489, 266] width 979 height 471
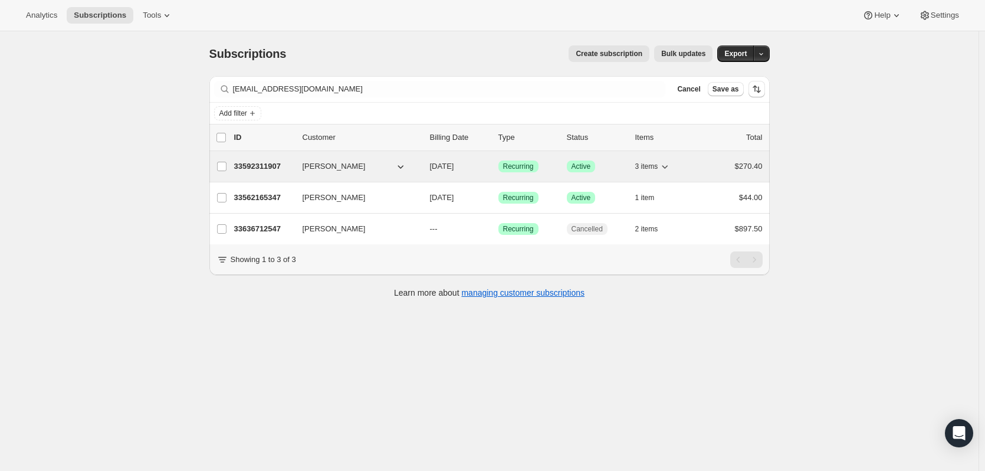
click at [277, 166] on p "33592311907" at bounding box center [263, 166] width 59 height 12
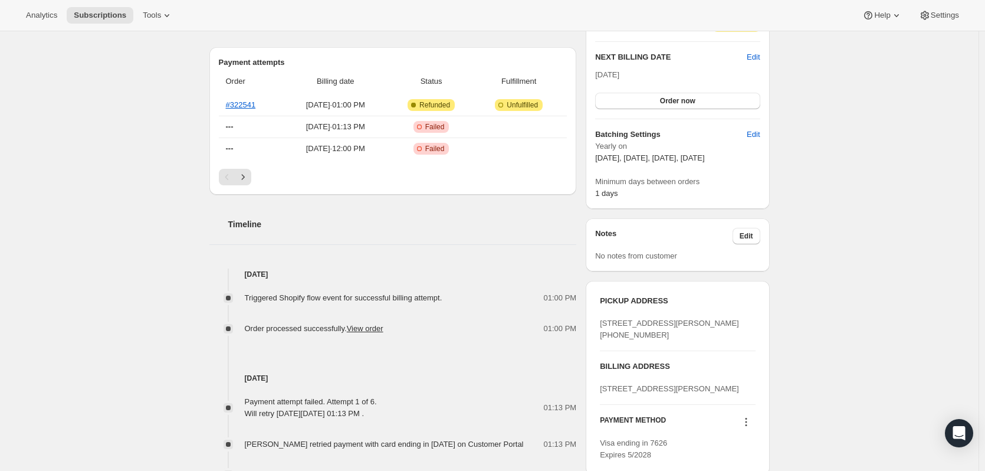
scroll to position [177, 0]
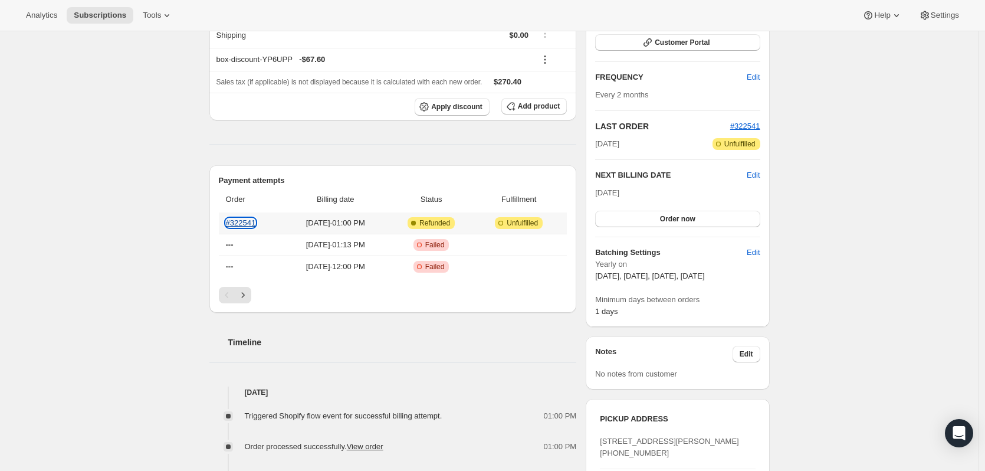
click at [252, 220] on link "#322541" at bounding box center [241, 222] width 30 height 9
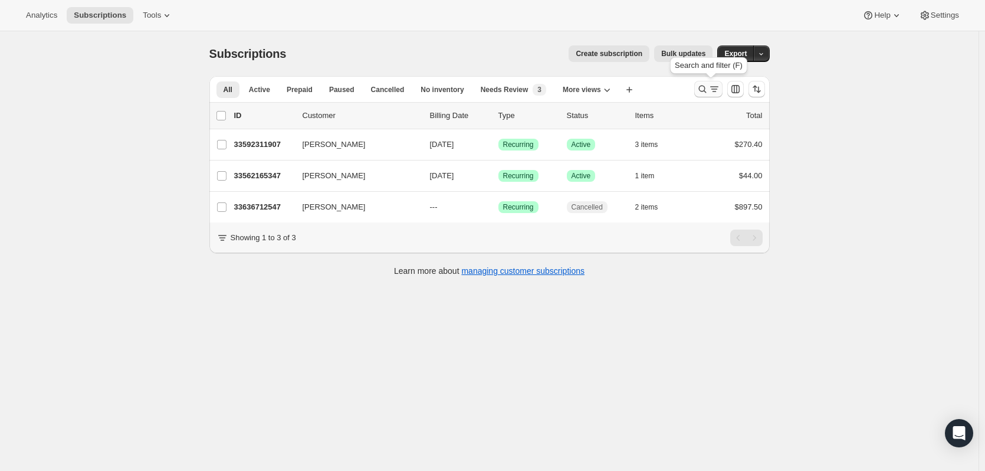
click at [709, 90] on icon "Search and filter results" at bounding box center [703, 89] width 12 height 12
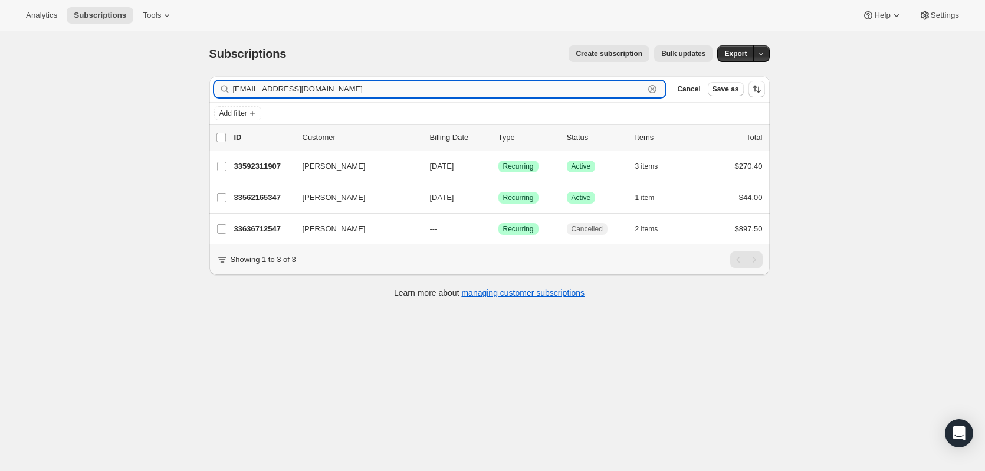
click at [651, 87] on icon "button" at bounding box center [653, 89] width 12 height 12
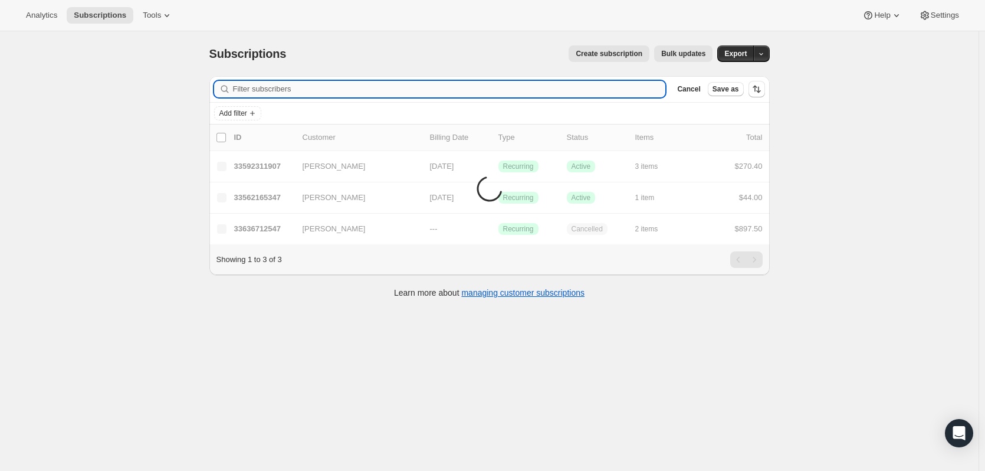
paste input "[PERSON_NAME][EMAIL_ADDRESS][PERSON_NAME][DOMAIN_NAME]"
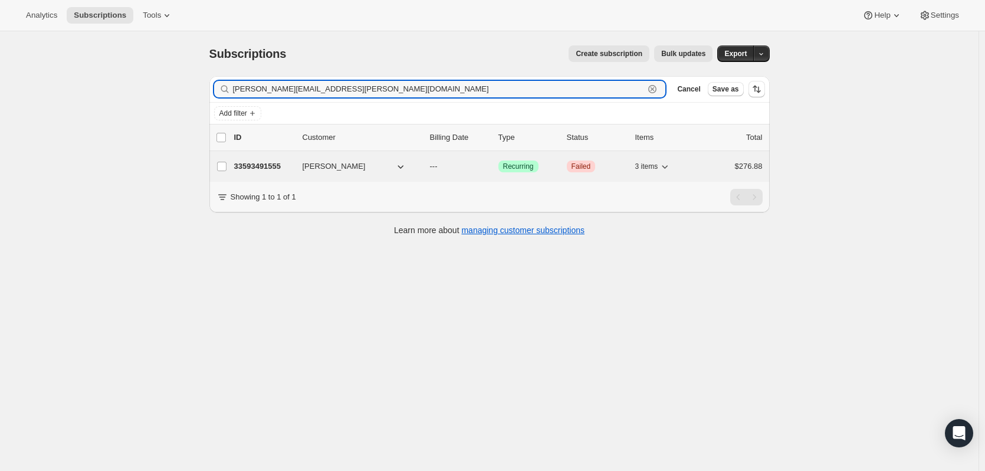
type input "[PERSON_NAME][EMAIL_ADDRESS][PERSON_NAME][DOMAIN_NAME]"
click at [257, 167] on p "33593491555" at bounding box center [263, 166] width 59 height 12
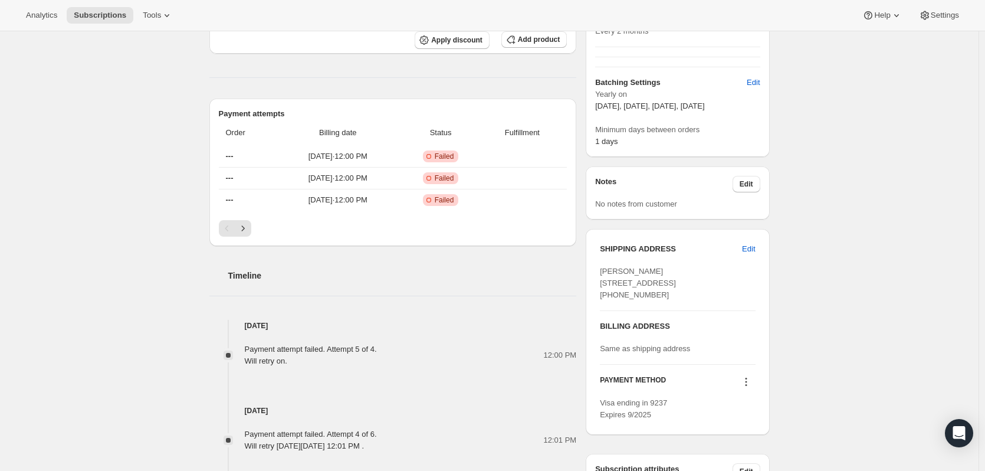
scroll to position [118, 0]
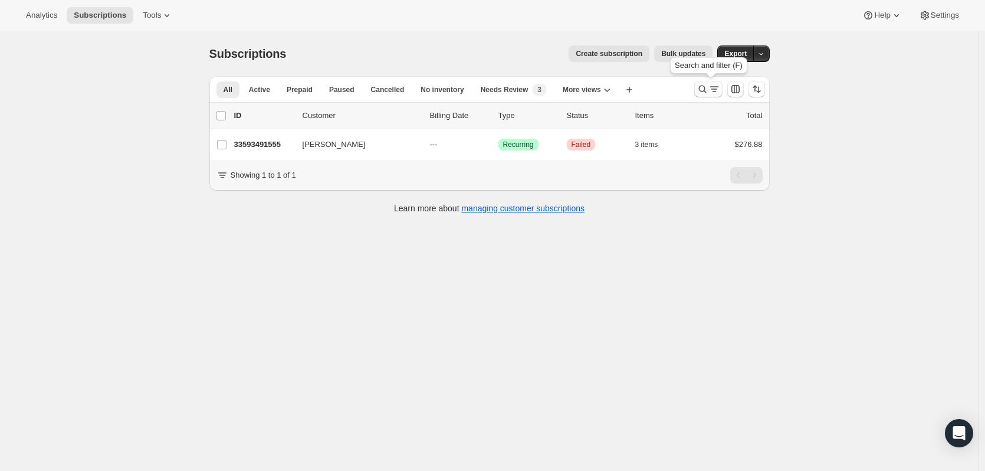
click at [709, 88] on icon "Search and filter results" at bounding box center [703, 89] width 12 height 12
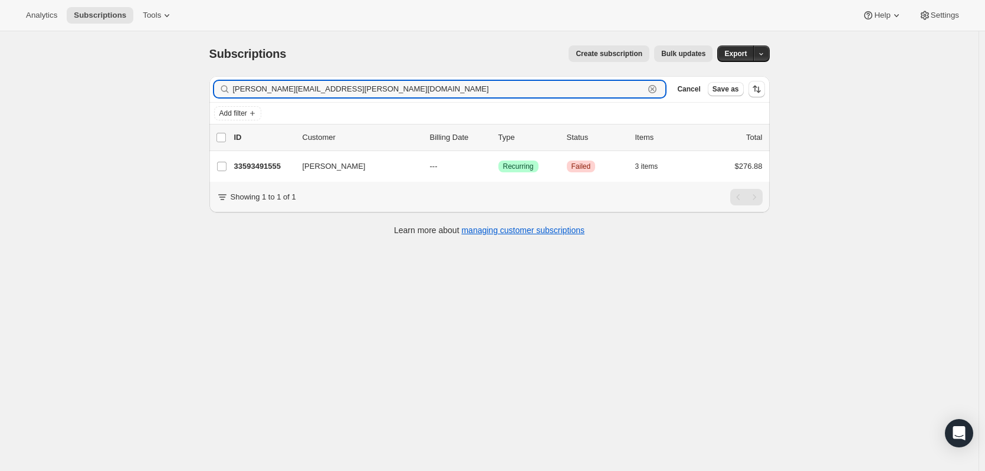
click at [655, 91] on icon "button" at bounding box center [653, 89] width 12 height 12
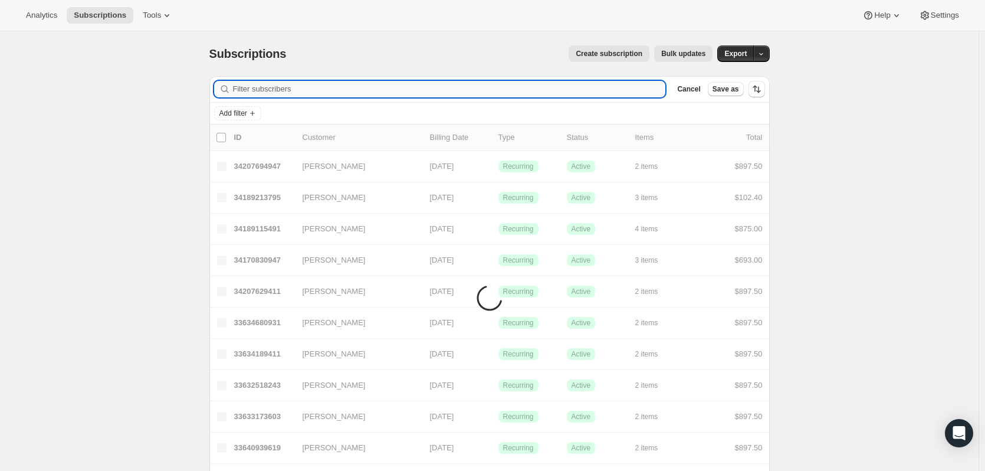
paste input "[EMAIL_ADDRESS][DOMAIN_NAME]"
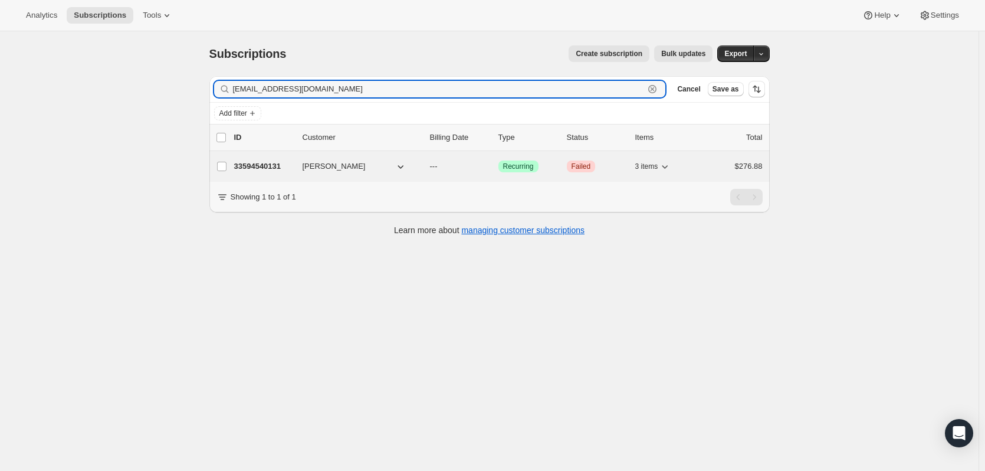
type input "[EMAIL_ADDRESS][DOMAIN_NAME]"
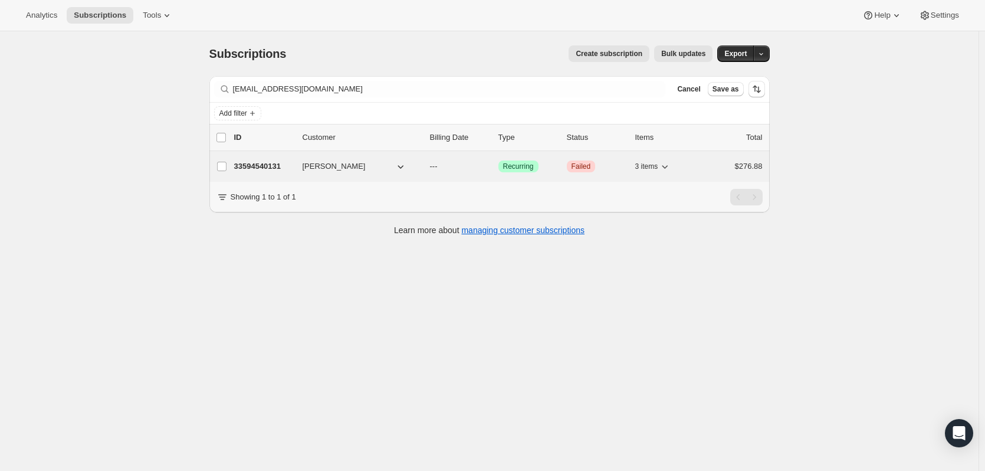
click at [261, 166] on p "33594540131" at bounding box center [263, 166] width 59 height 12
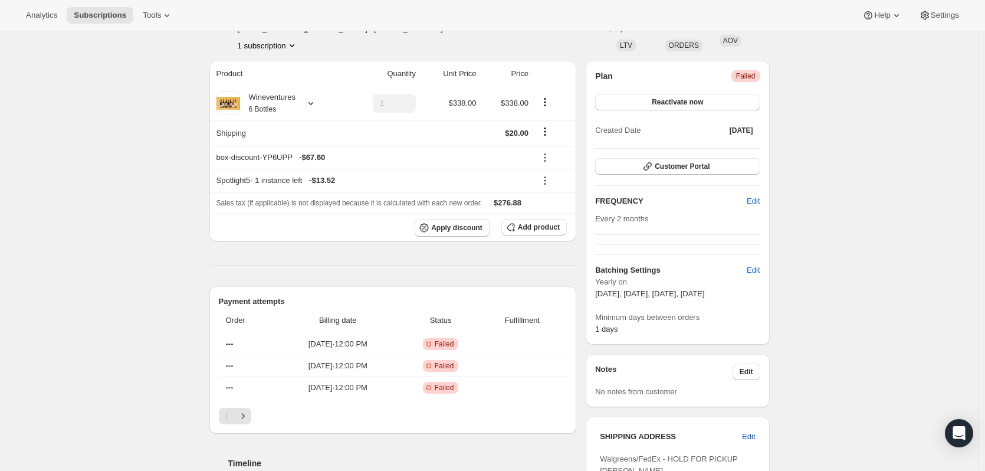
scroll to position [59, 0]
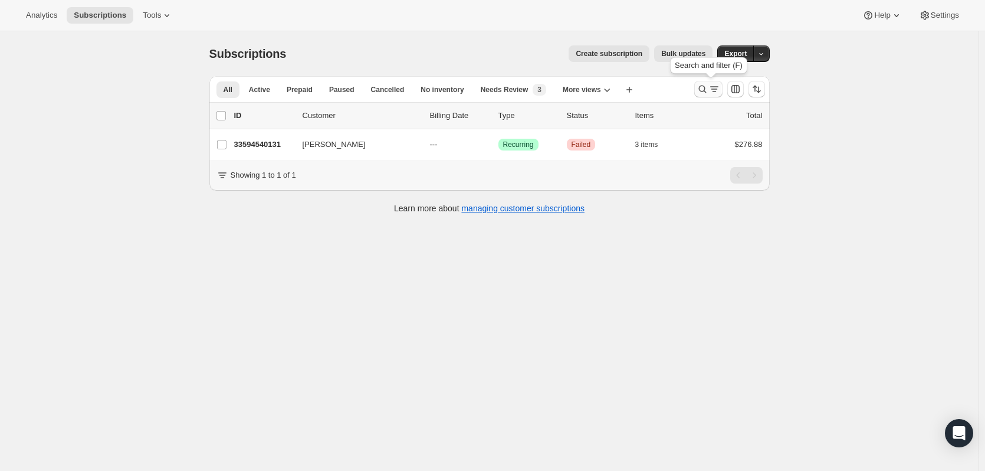
click at [706, 88] on icon "Search and filter results" at bounding box center [703, 89] width 12 height 12
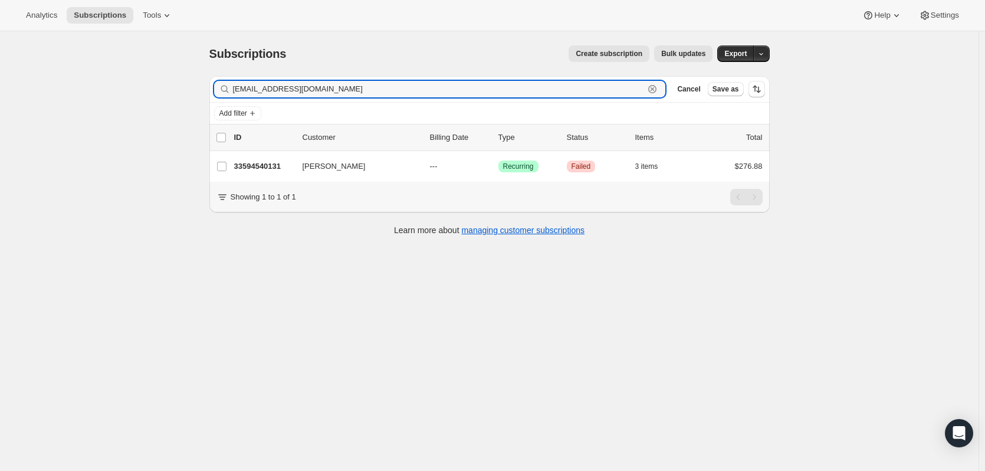
click at [657, 87] on icon "button" at bounding box center [652, 89] width 8 height 8
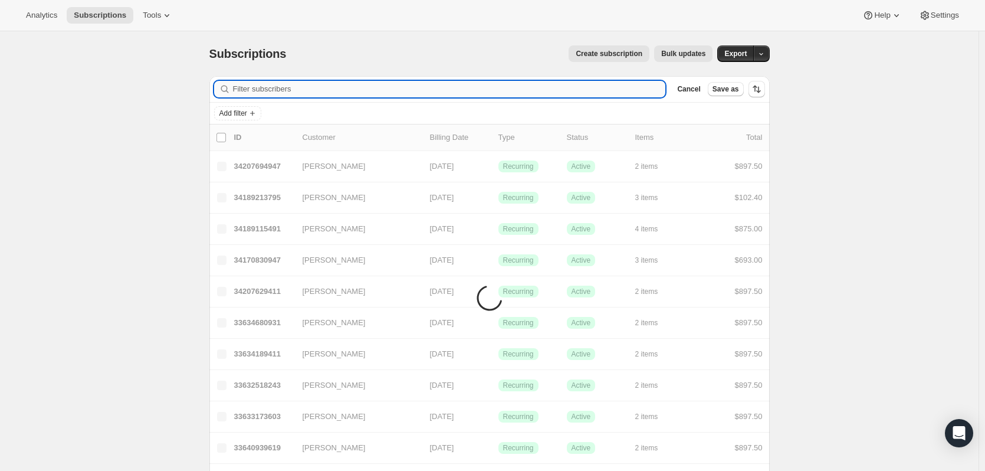
paste input "[EMAIL_ADDRESS][DOMAIN_NAME]"
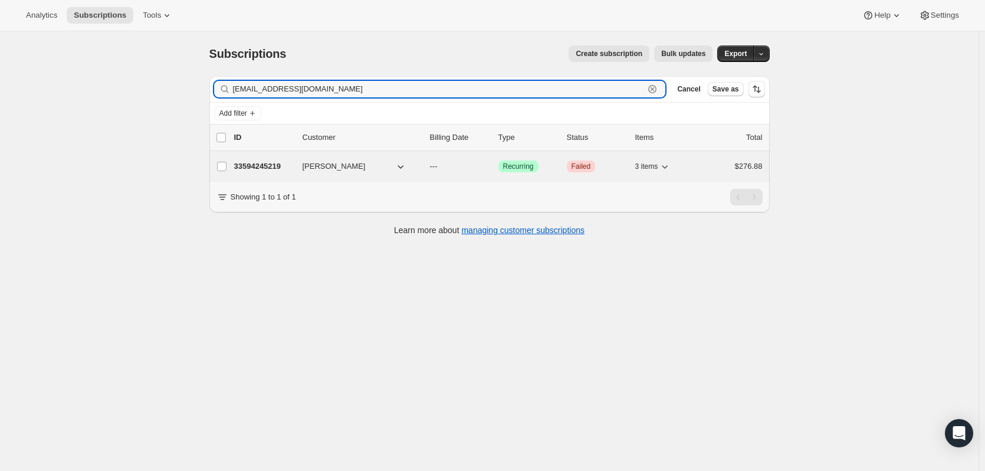
type input "[EMAIL_ADDRESS][DOMAIN_NAME]"
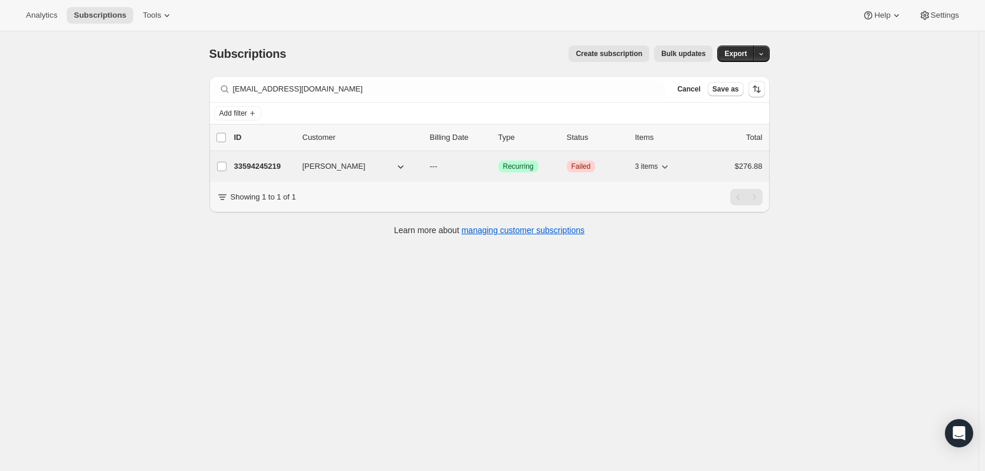
click at [261, 168] on p "33594245219" at bounding box center [263, 166] width 59 height 12
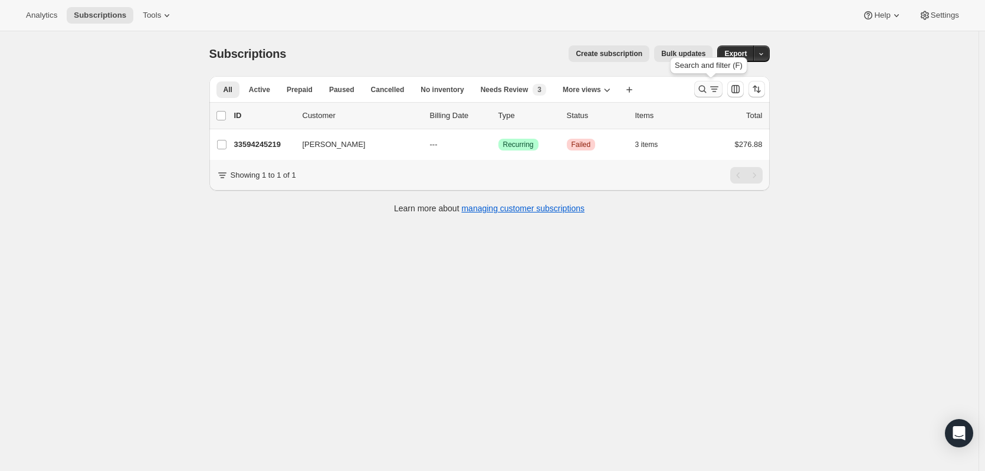
click at [702, 89] on icon "Search and filter results" at bounding box center [702, 90] width 8 height 8
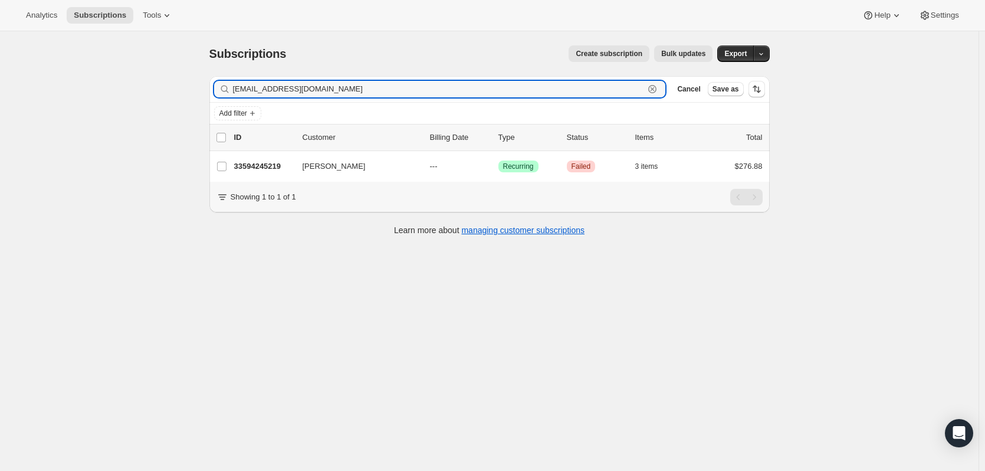
click at [655, 90] on icon "button" at bounding box center [653, 89] width 12 height 12
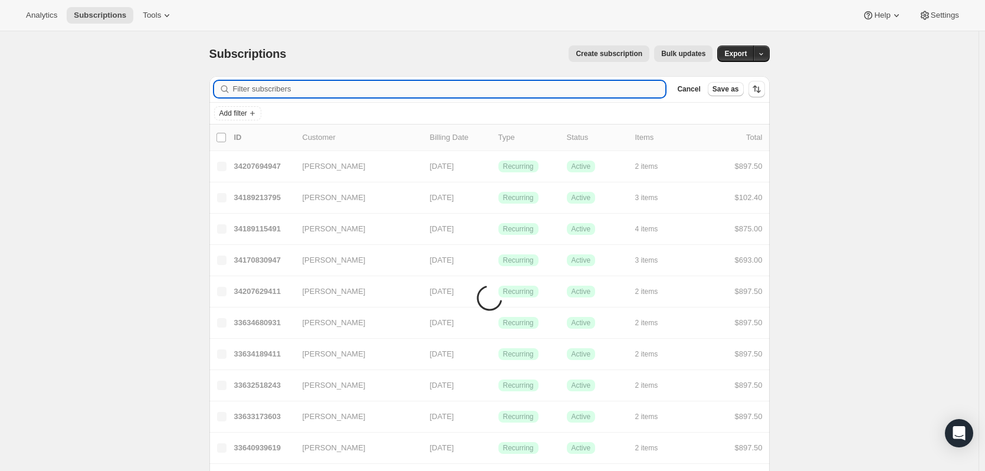
paste input "[PERSON_NAME]"
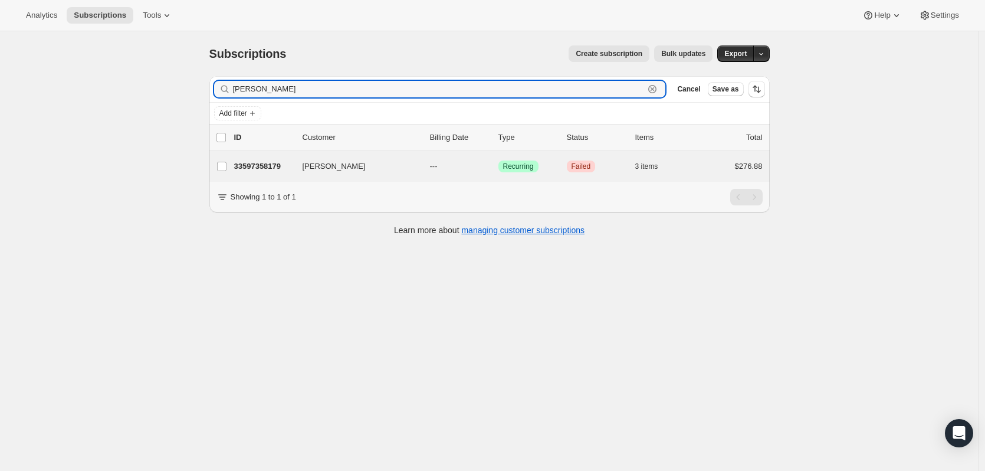
type input "[PERSON_NAME]"
click at [255, 157] on div "[PERSON_NAME] 33597358179 [PERSON_NAME] --- Success Recurring Critical Failed 3…" at bounding box center [489, 166] width 560 height 31
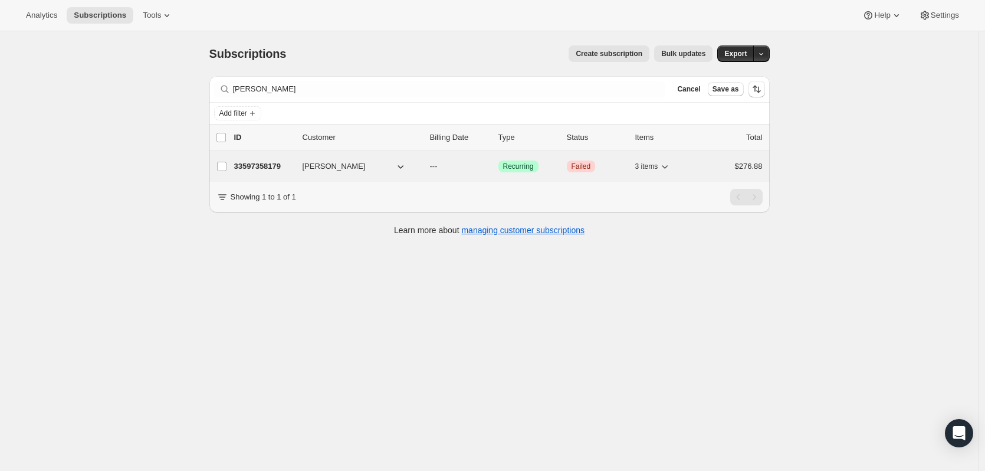
click at [258, 165] on p "33597358179" at bounding box center [263, 166] width 59 height 12
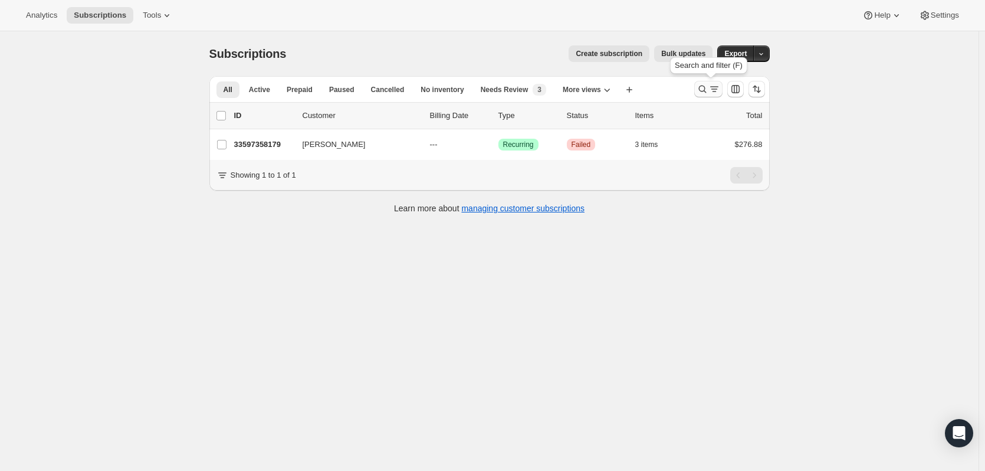
click at [705, 86] on icon "Search and filter results" at bounding box center [703, 89] width 12 height 12
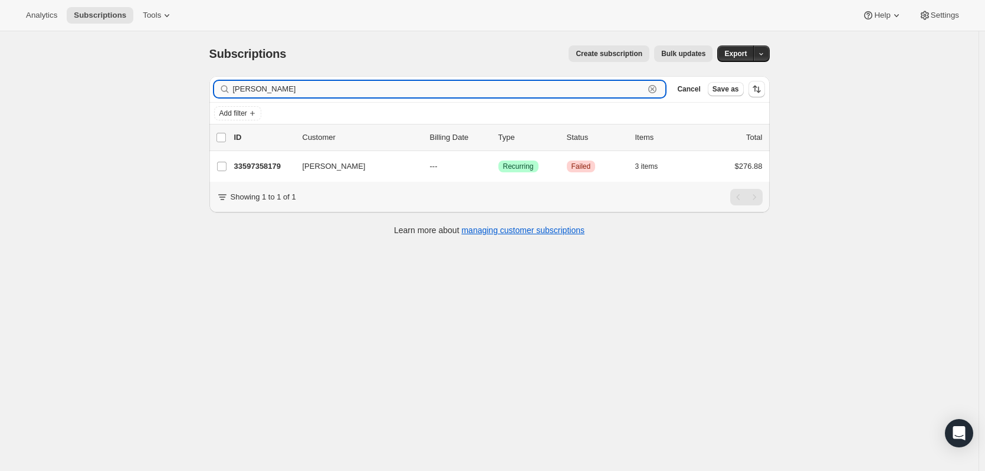
click at [655, 90] on icon "button" at bounding box center [653, 89] width 4 height 4
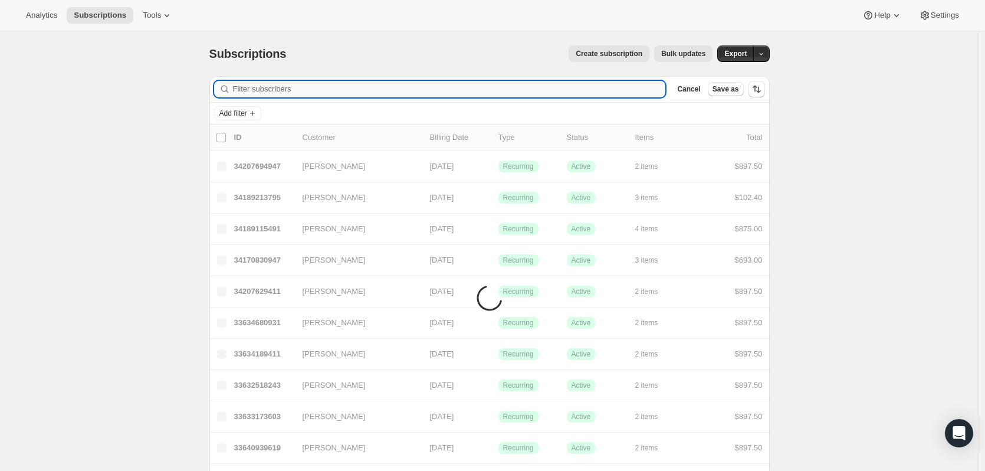
click at [653, 88] on input "Filter subscribers" at bounding box center [449, 89] width 433 height 17
paste input "[PERSON_NAME]"
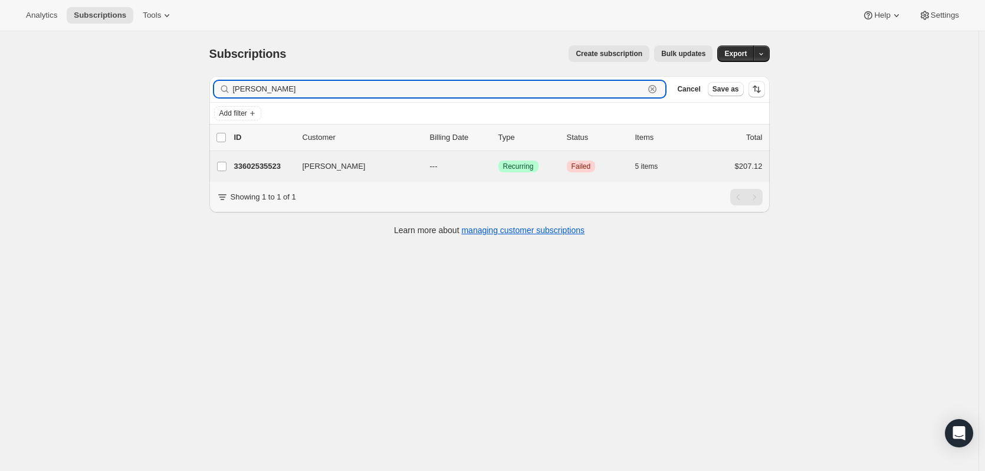
type input "[PERSON_NAME]"
click at [260, 175] on div "[PERSON_NAME] 33602535523 [PERSON_NAME] --- Success Recurring Critical Failed 5…" at bounding box center [489, 166] width 560 height 31
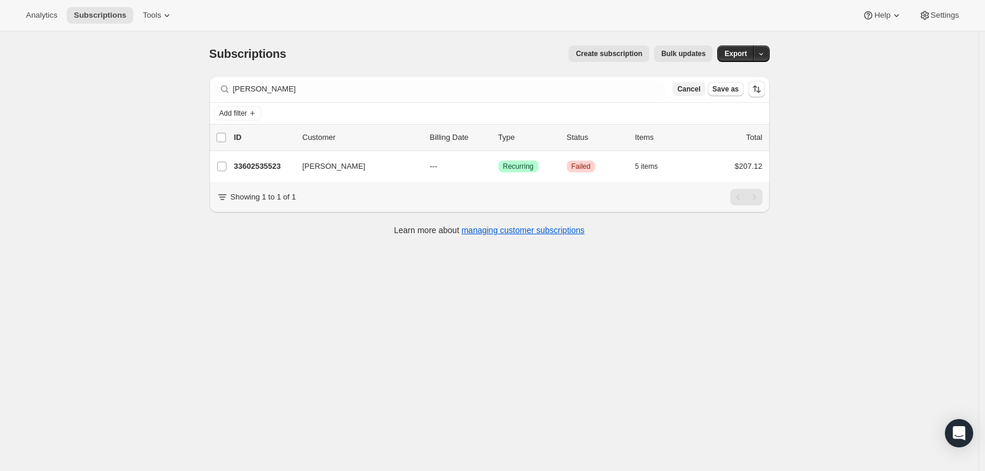
click at [684, 89] on span "Cancel" at bounding box center [688, 88] width 23 height 9
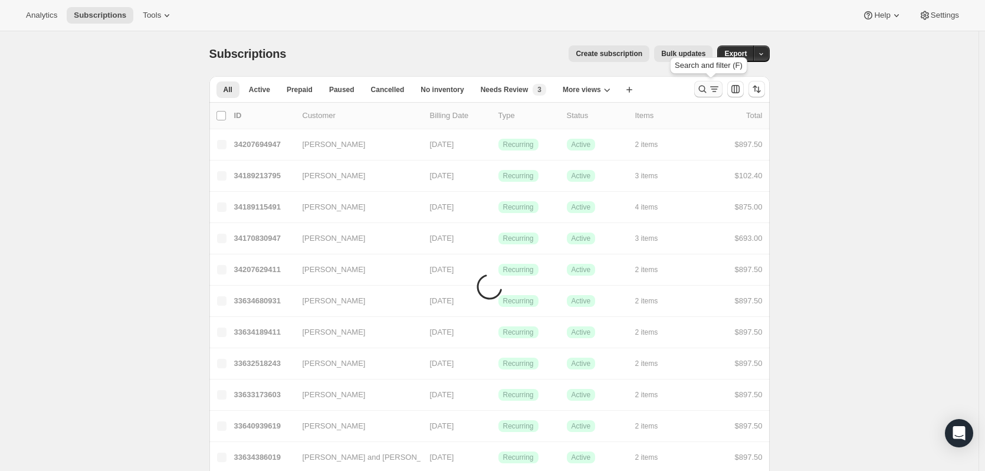
click at [706, 86] on icon "Search and filter results" at bounding box center [703, 89] width 12 height 12
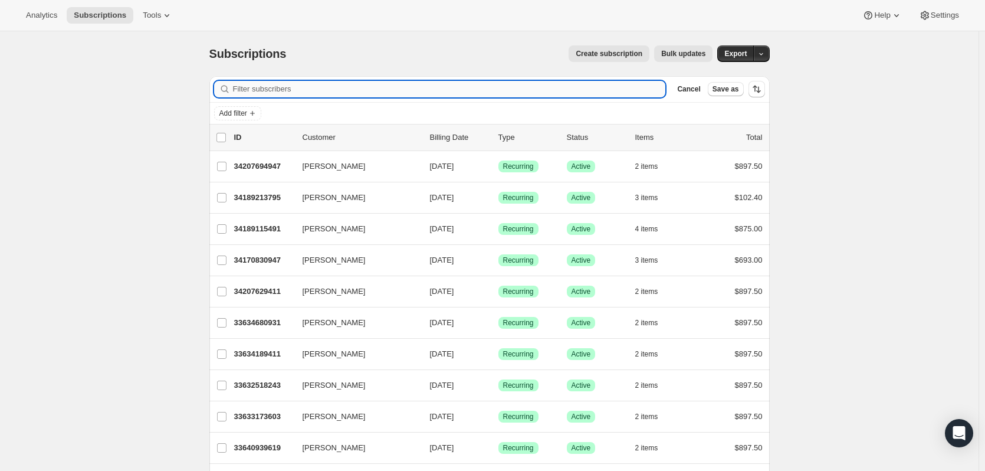
click at [612, 90] on input "Filter subscribers" at bounding box center [449, 89] width 433 height 17
paste input "[EMAIL_ADDRESS][DOMAIN_NAME]"
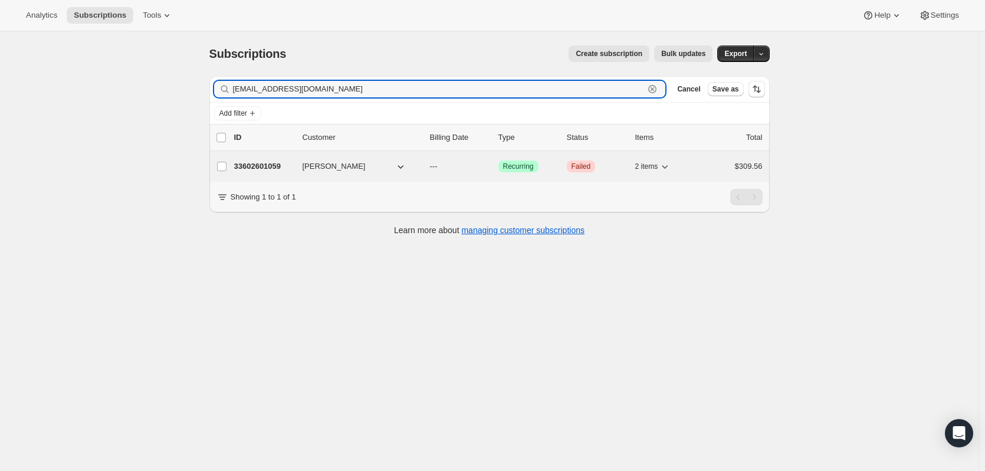
type input "[EMAIL_ADDRESS][DOMAIN_NAME]"
click at [274, 169] on p "33602601059" at bounding box center [263, 166] width 59 height 12
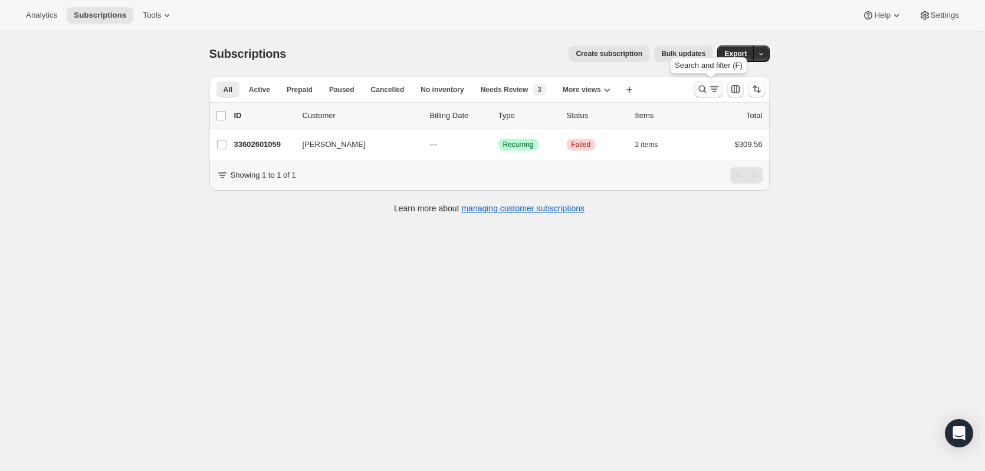
click at [701, 88] on icon "Search and filter results" at bounding box center [703, 89] width 12 height 12
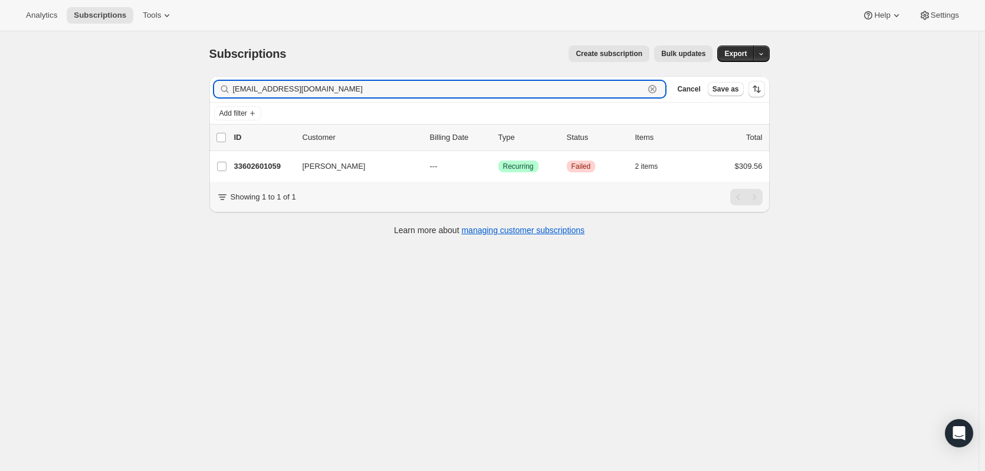
click at [654, 84] on icon "button" at bounding box center [653, 89] width 12 height 12
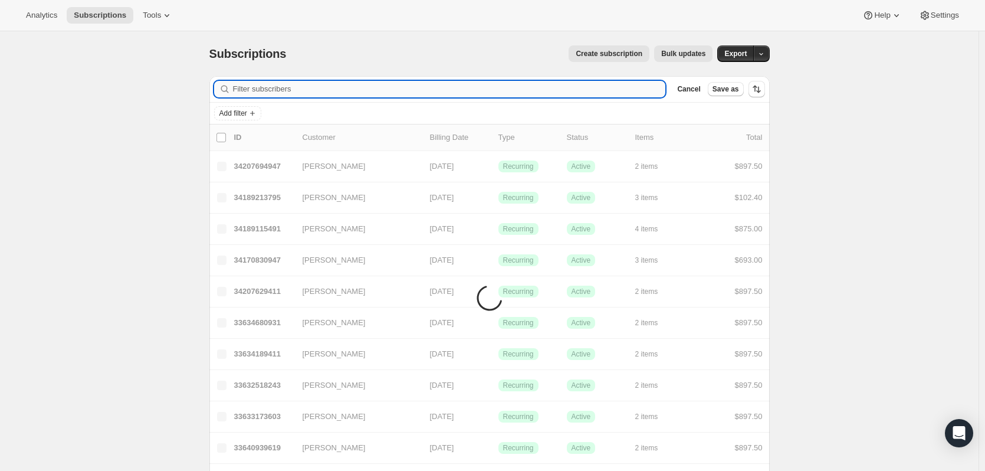
paste input "[EMAIL_ADDRESS][DOMAIN_NAME]"
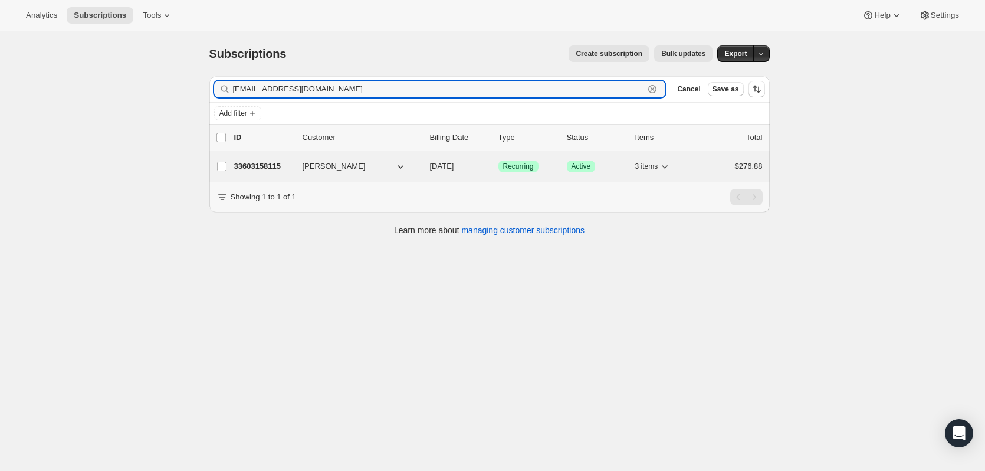
type input "[EMAIL_ADDRESS][DOMAIN_NAME]"
click at [271, 173] on div "33603158115 [PERSON_NAME] [DATE] Success Recurring Success Active 3 items $276.…" at bounding box center [498, 166] width 529 height 17
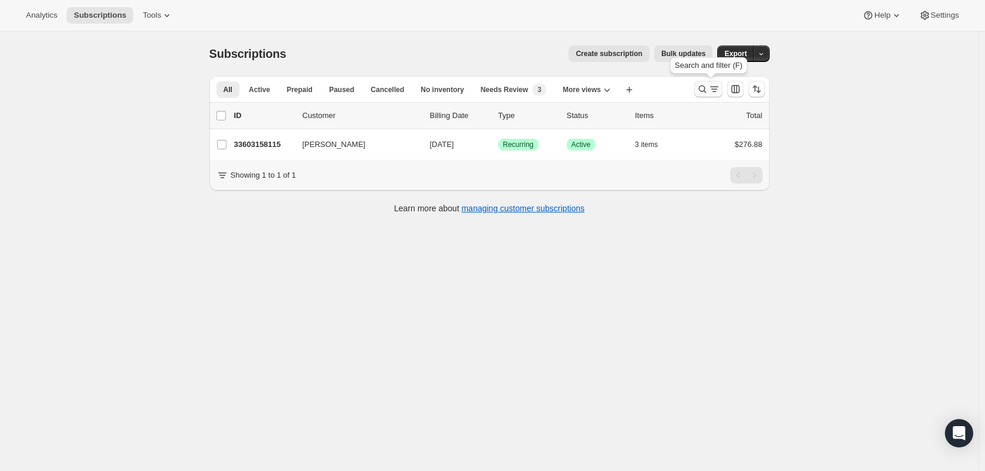
click at [708, 90] on icon "Search and filter results" at bounding box center [703, 89] width 12 height 12
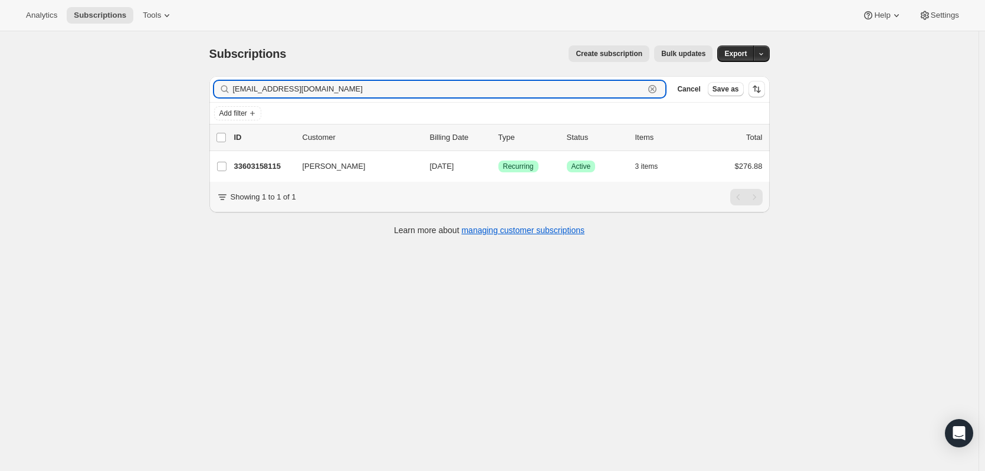
click at [655, 88] on icon "button" at bounding box center [653, 89] width 4 height 4
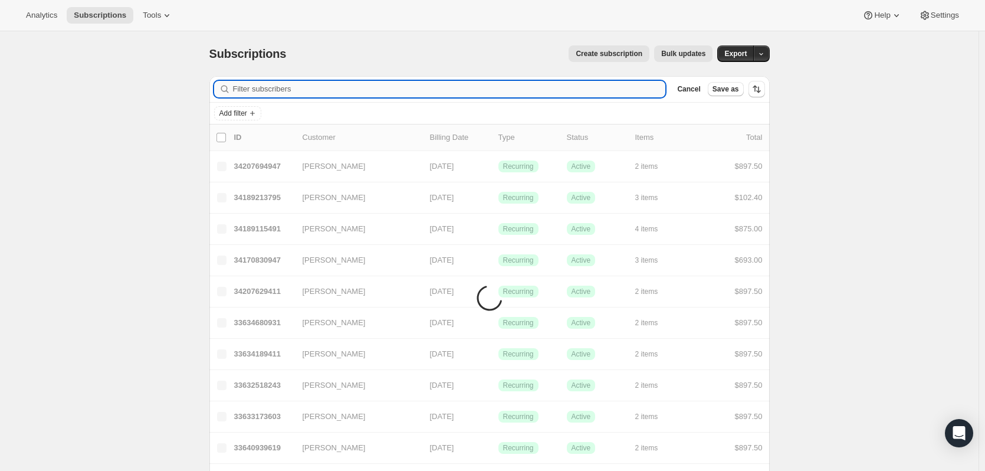
paste input "[EMAIL_ADDRESS][DOMAIN_NAME]"
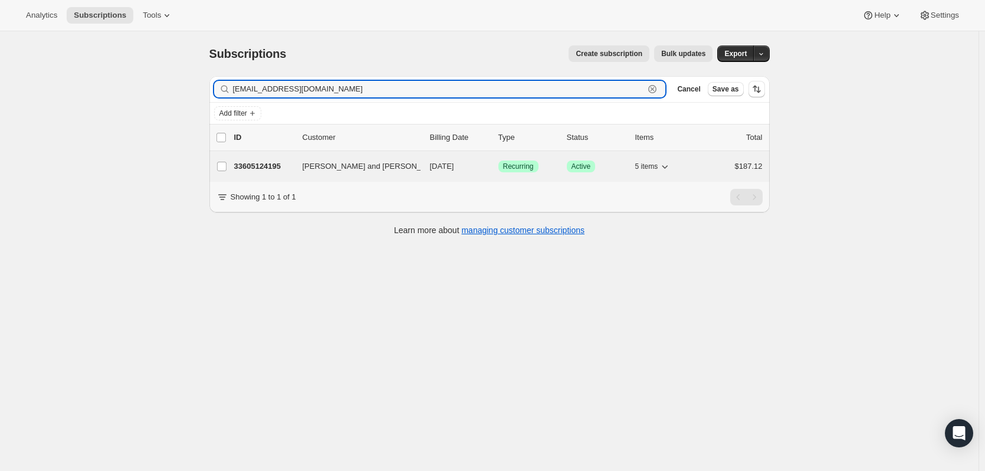
type input "[EMAIL_ADDRESS][DOMAIN_NAME]"
click at [258, 170] on p "33605124195" at bounding box center [263, 166] width 59 height 12
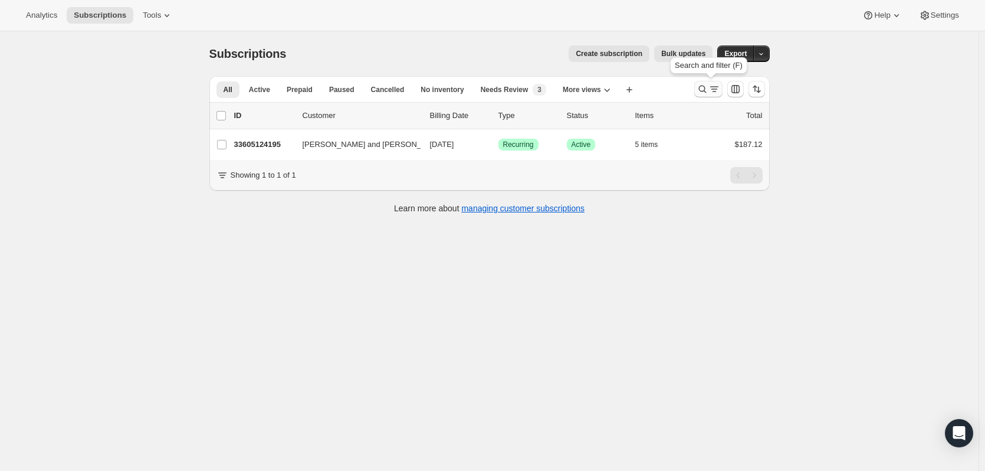
click at [703, 91] on icon "Search and filter results" at bounding box center [703, 89] width 12 height 12
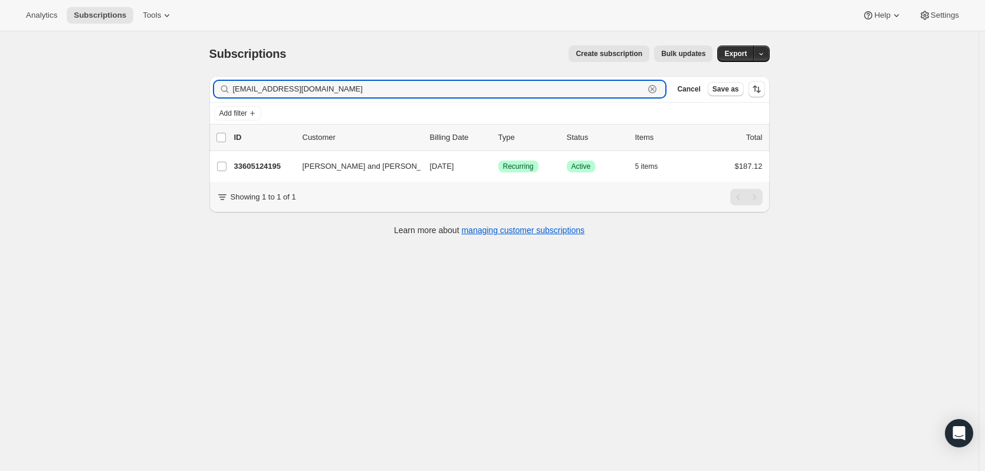
click at [655, 87] on icon "button" at bounding box center [653, 89] width 12 height 12
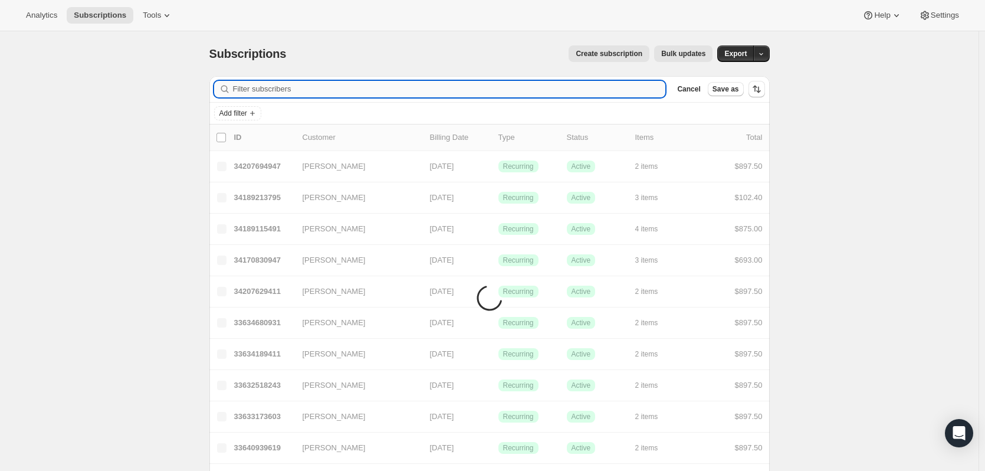
paste input "[EMAIL_ADDRESS][DOMAIN_NAME]"
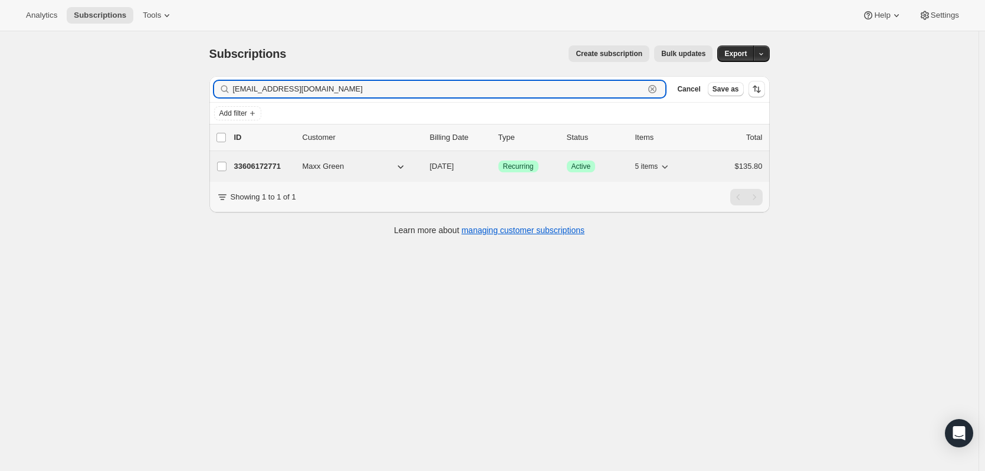
type input "[EMAIL_ADDRESS][DOMAIN_NAME]"
click at [263, 166] on p "33606172771" at bounding box center [263, 166] width 59 height 12
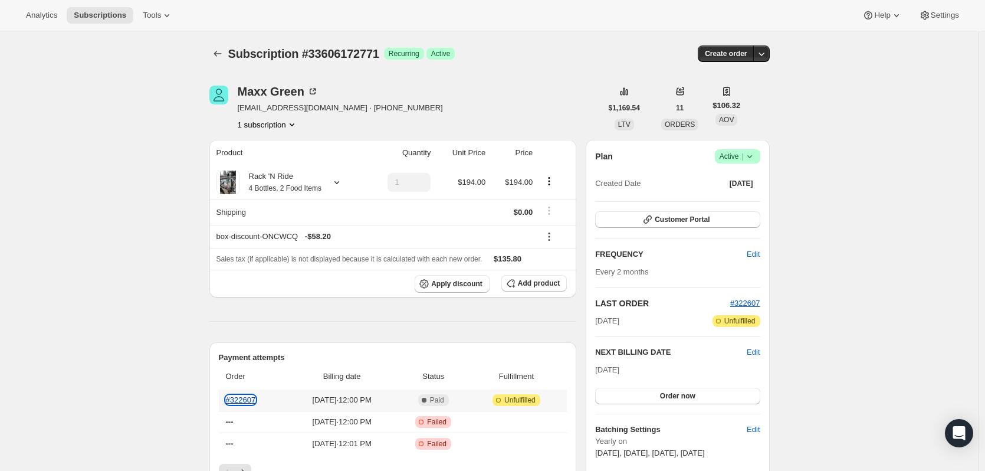
click at [242, 404] on link "#322607" at bounding box center [241, 399] width 30 height 9
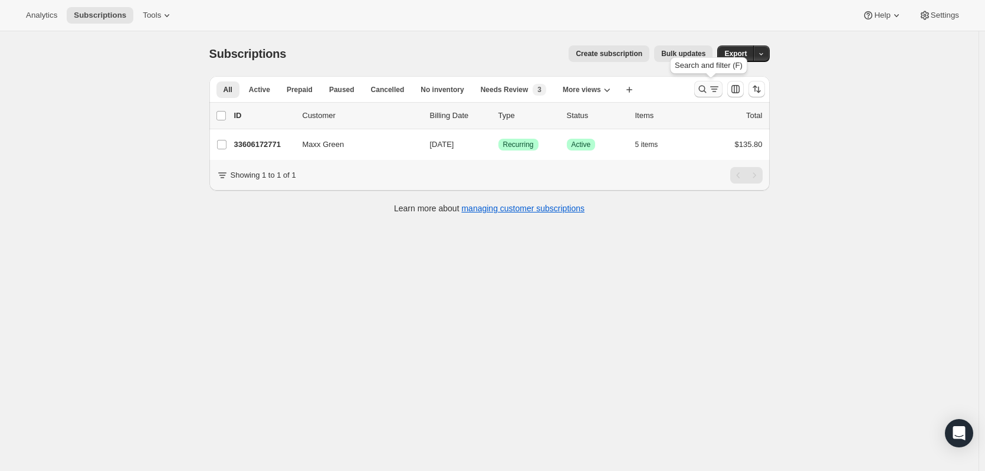
click at [707, 93] on icon "Search and filter results" at bounding box center [703, 89] width 12 height 12
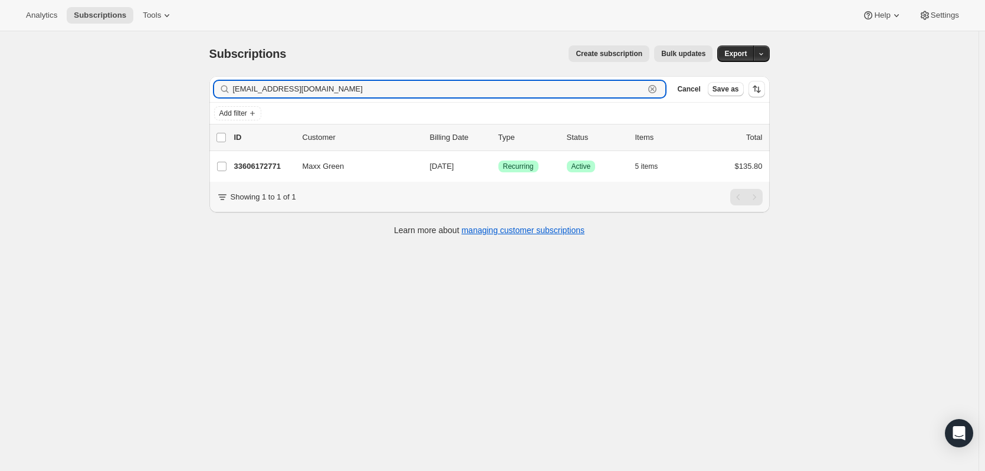
click at [658, 90] on icon "button" at bounding box center [653, 89] width 12 height 12
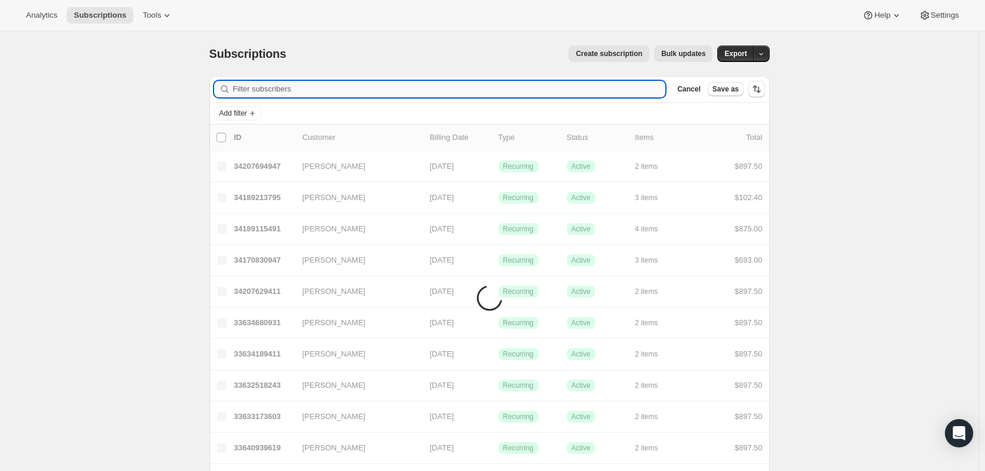
click at [511, 89] on input "Filter subscribers" at bounding box center [449, 89] width 433 height 17
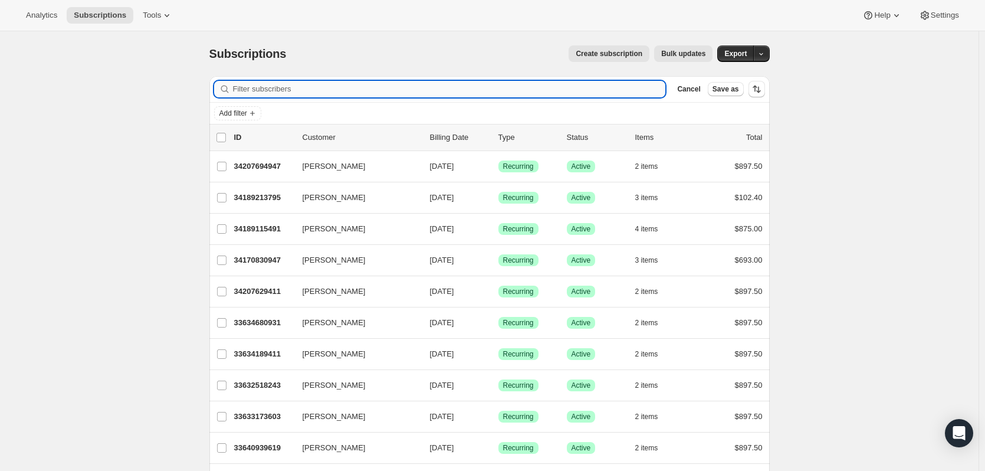
paste input "[PERSON_NAME]"
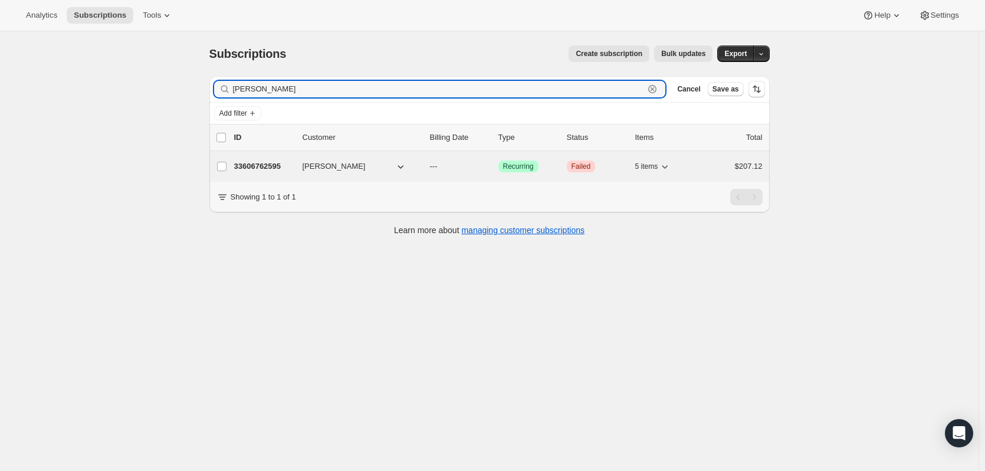
type input "[PERSON_NAME]"
click at [274, 170] on p "33606762595" at bounding box center [263, 166] width 59 height 12
